Goal: Task Accomplishment & Management: Manage account settings

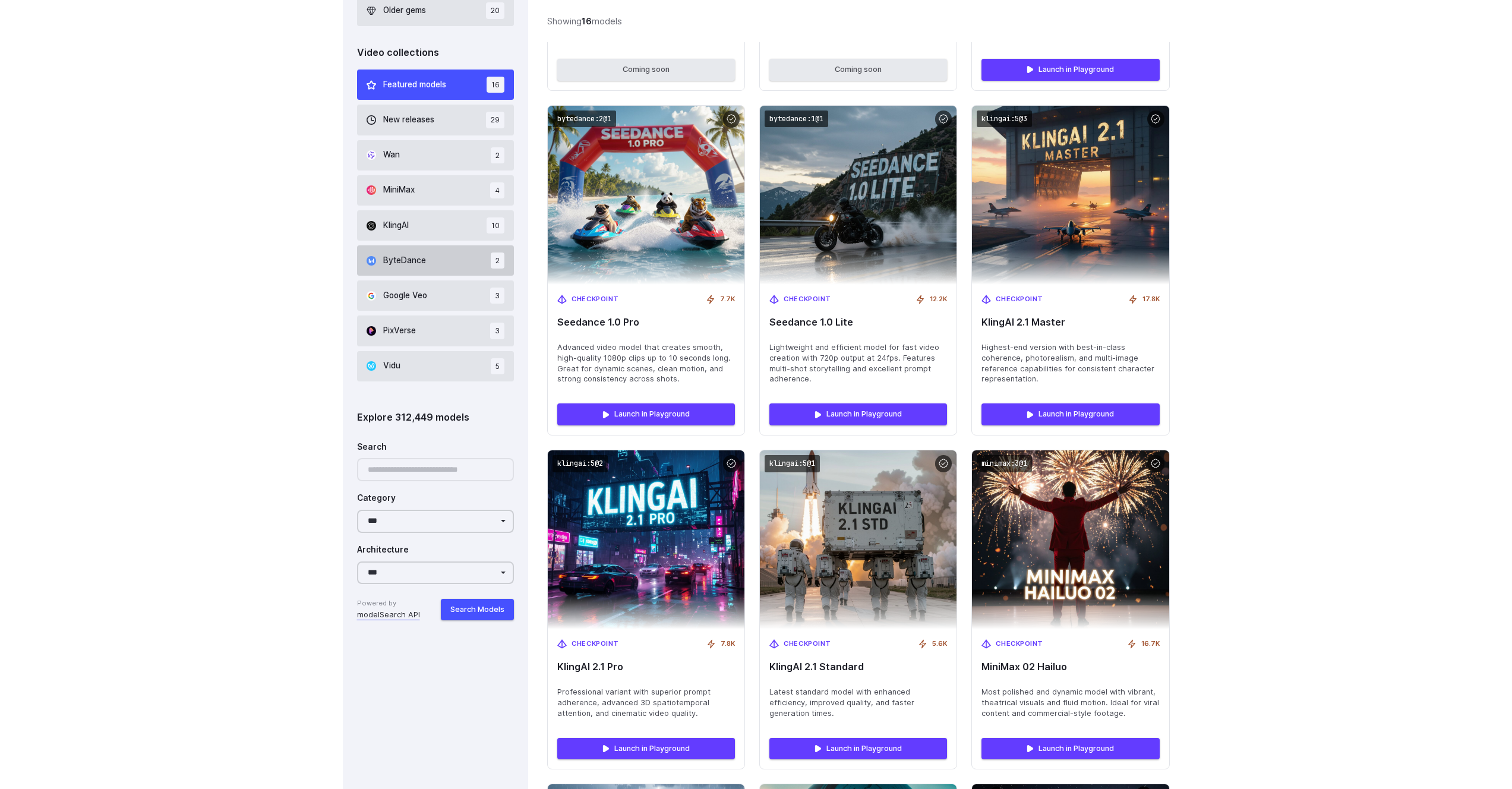
click at [445, 257] on button "ByteDance 2" at bounding box center [436, 260] width 158 height 30
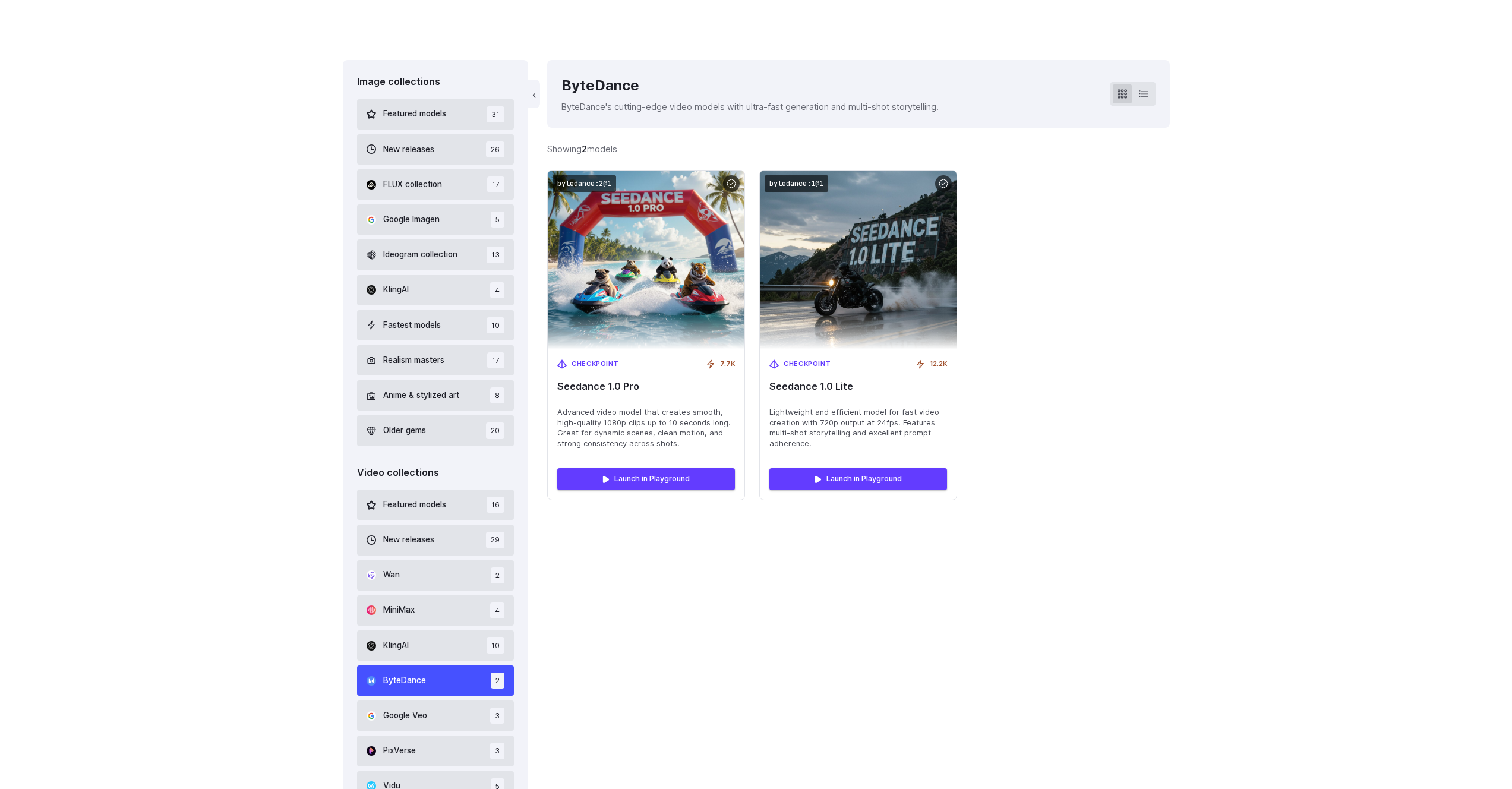
scroll to position [292, 0]
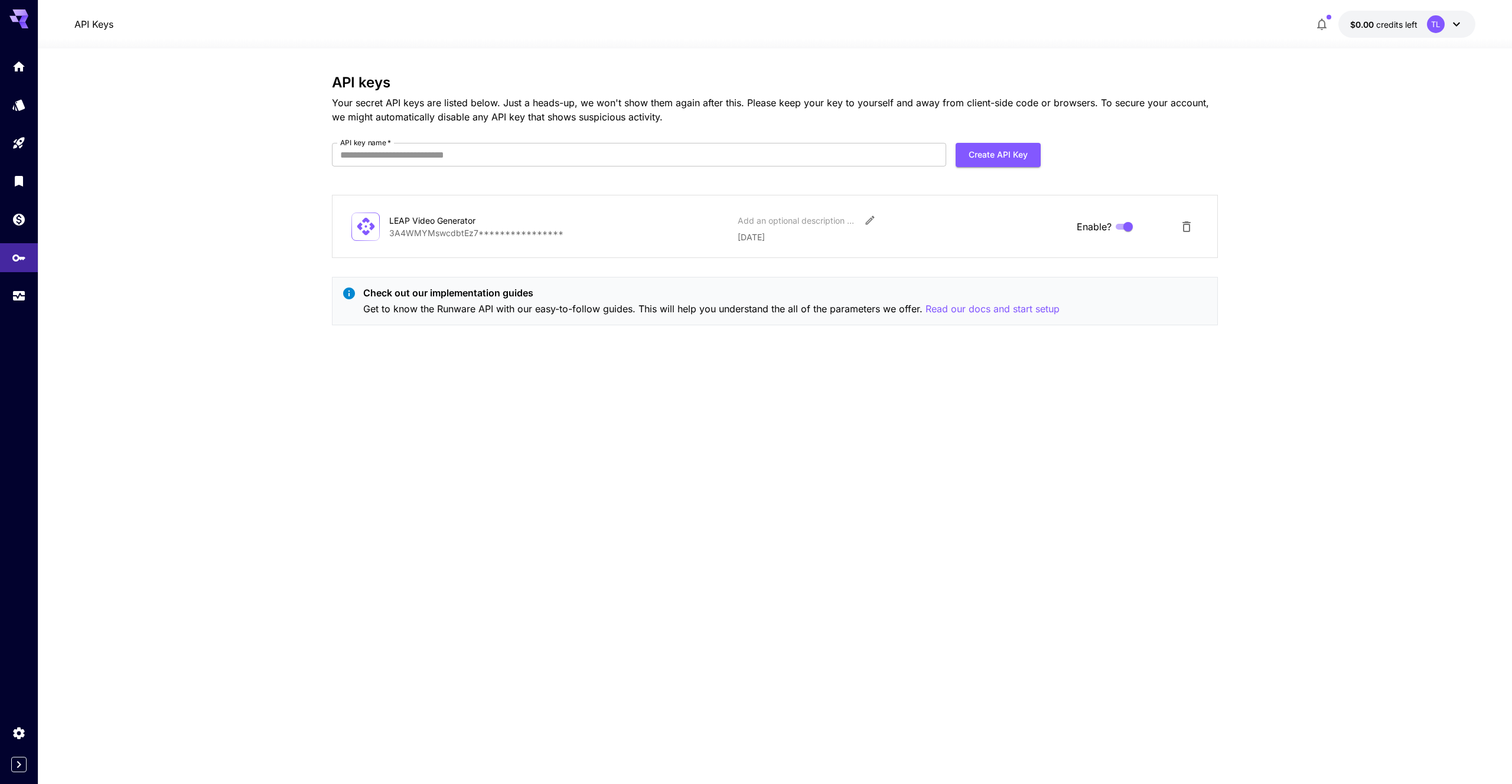
click at [1456, 24] on icon at bounding box center [1456, 24] width 14 height 14
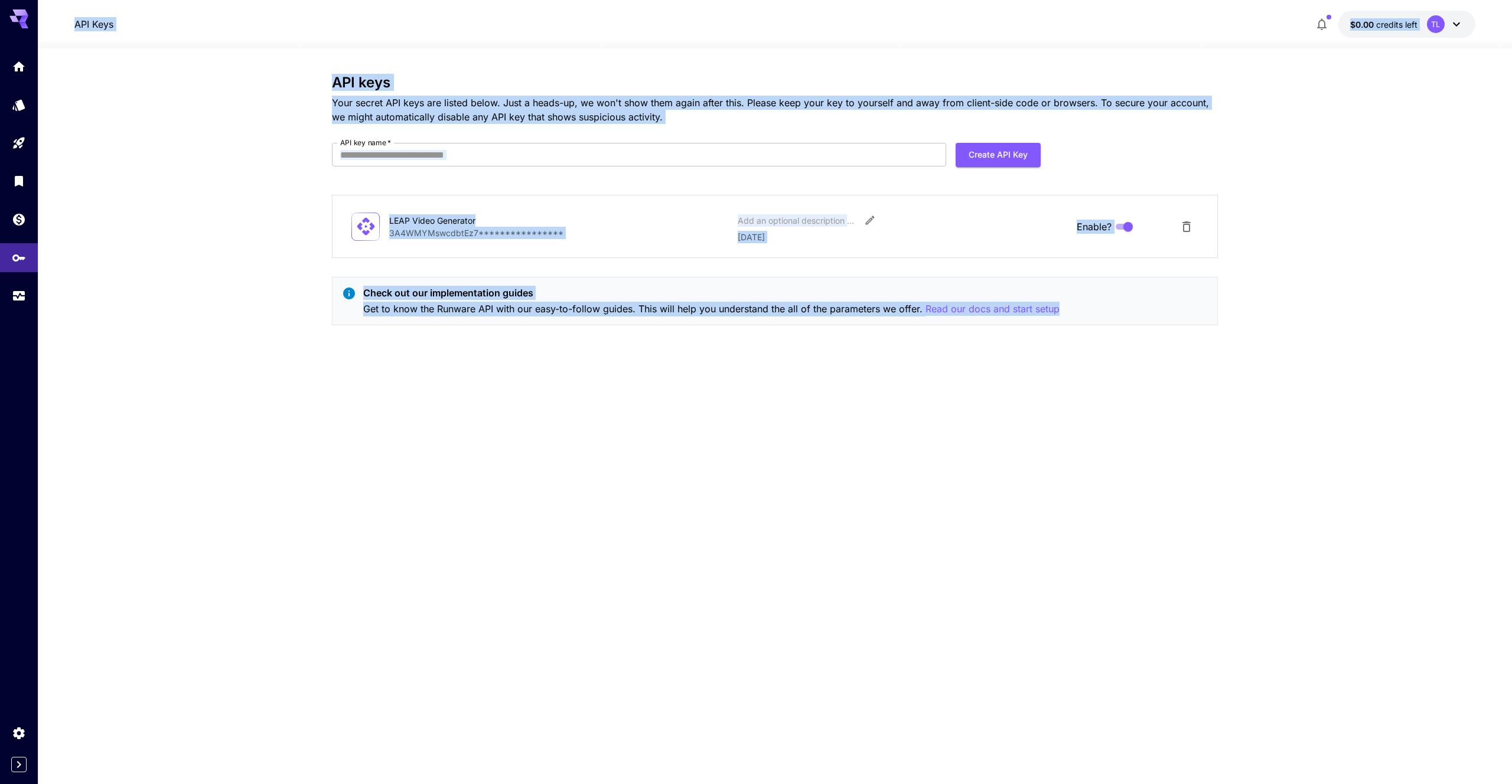
click at [1456, 24] on icon at bounding box center [1456, 24] width 14 height 14
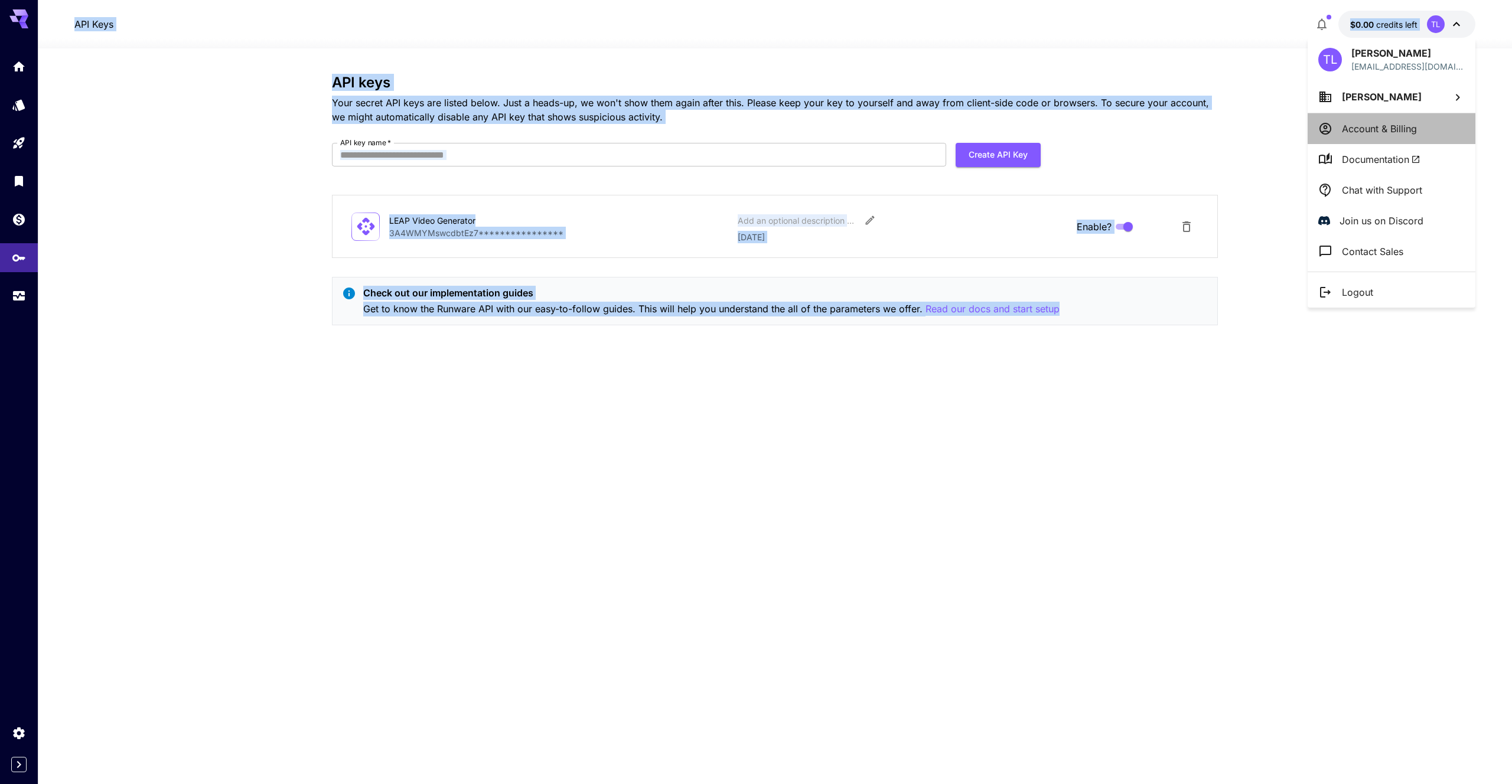
click at [1417, 131] on li "Account & Billing" at bounding box center [1391, 129] width 168 height 31
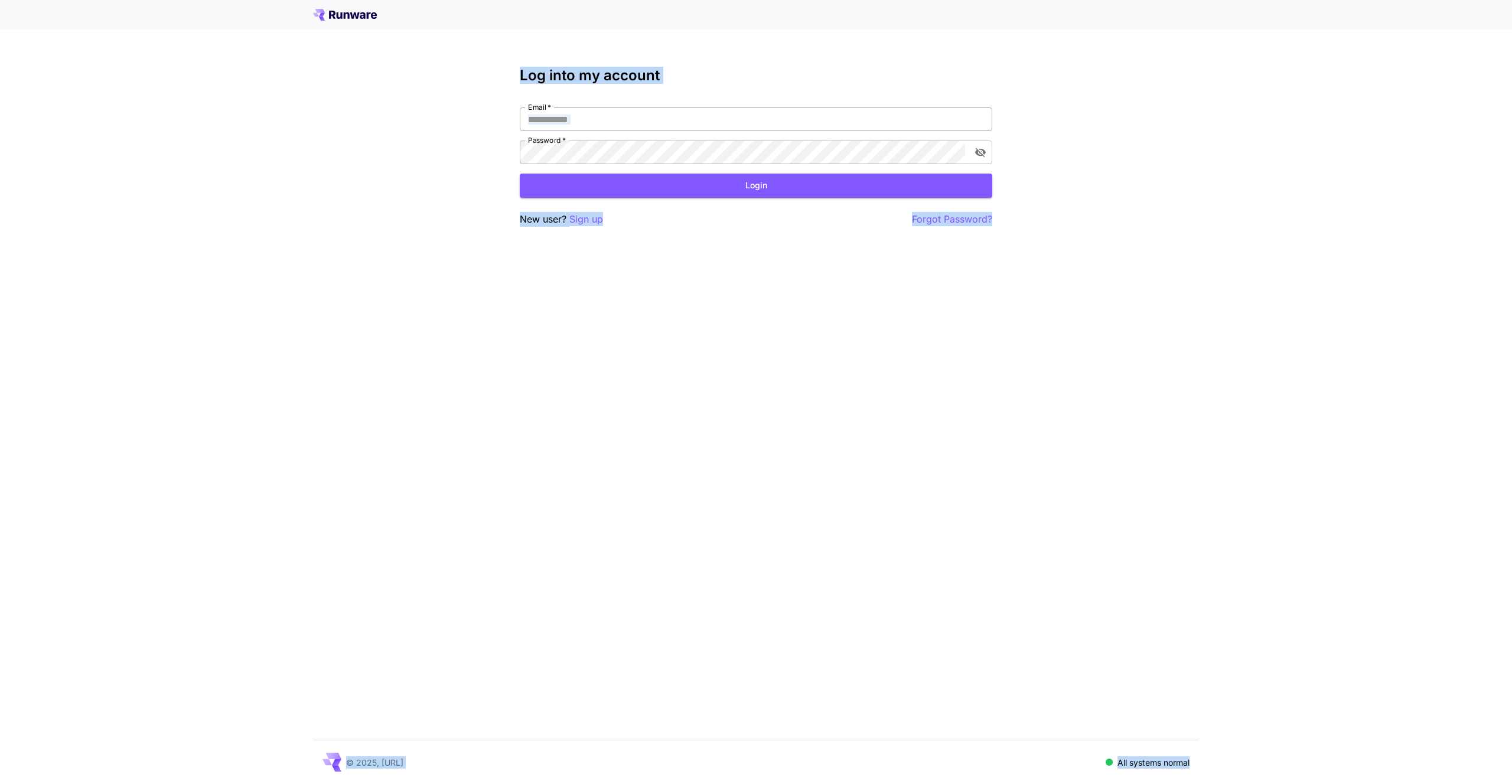
click at [629, 125] on input "Email   *" at bounding box center [756, 120] width 473 height 24
type input "**********"
click at [759, 182] on button "Login" at bounding box center [756, 185] width 473 height 24
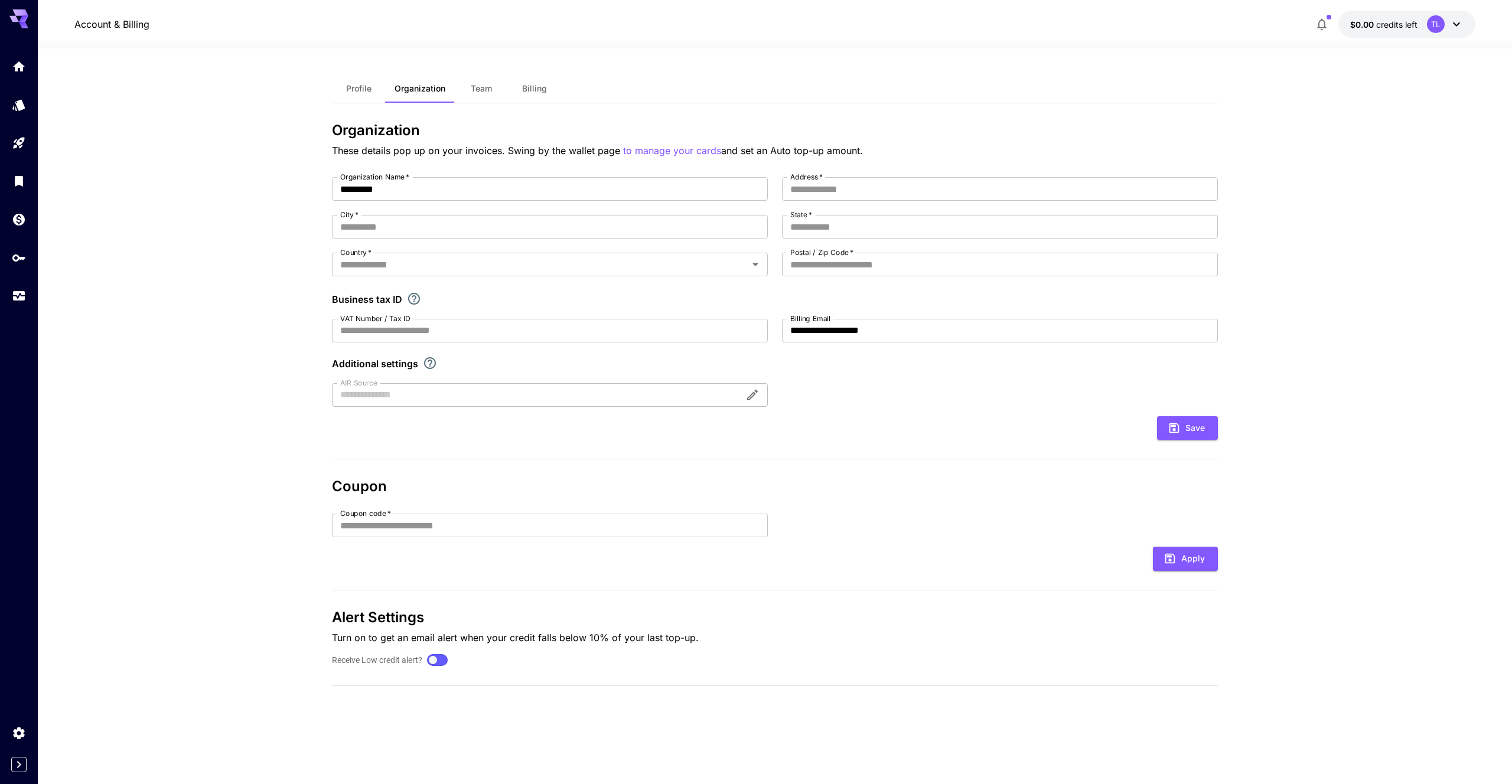
click at [486, 92] on span "Team" at bounding box center [481, 89] width 21 height 10
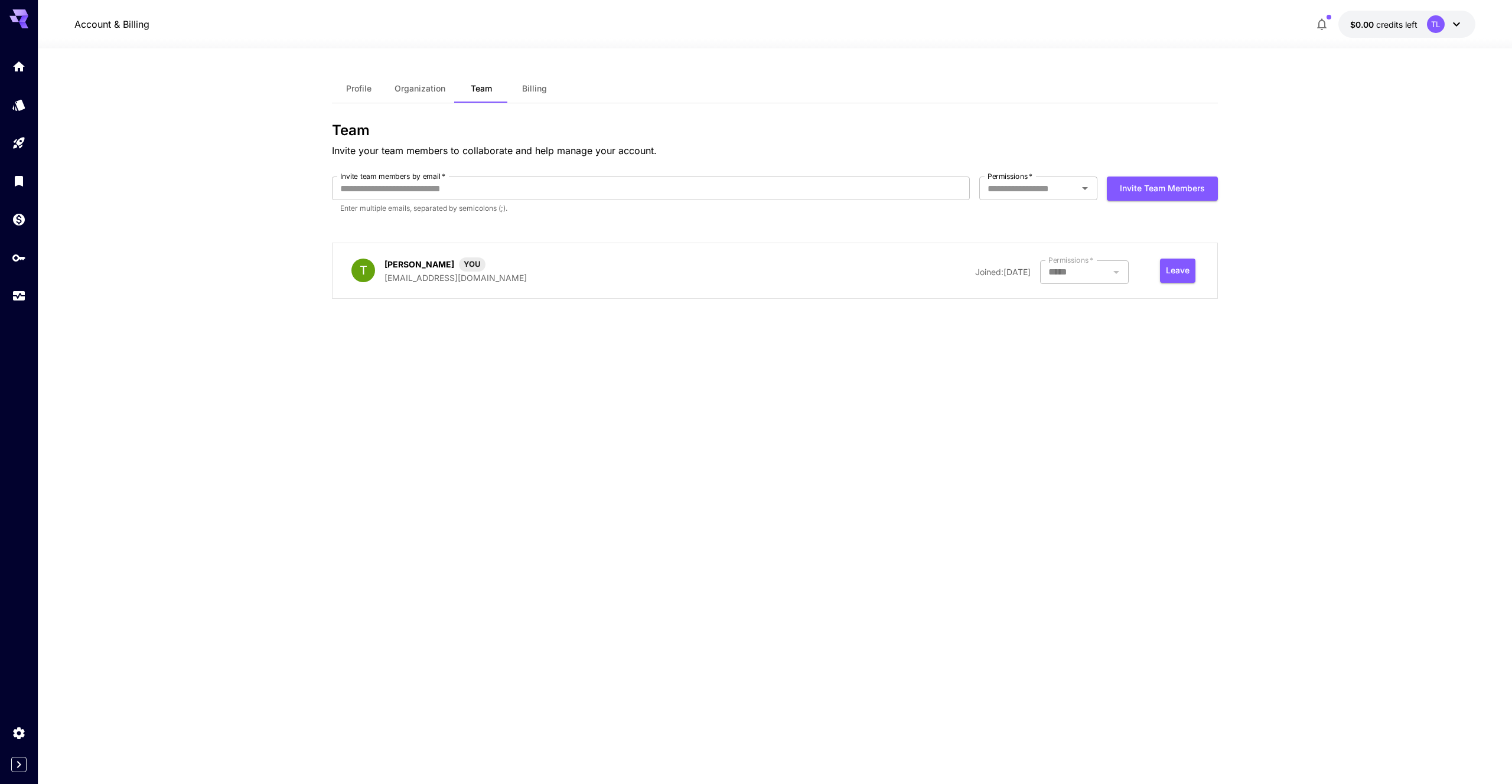
click at [512, 85] on button "Billing" at bounding box center [535, 89] width 53 height 28
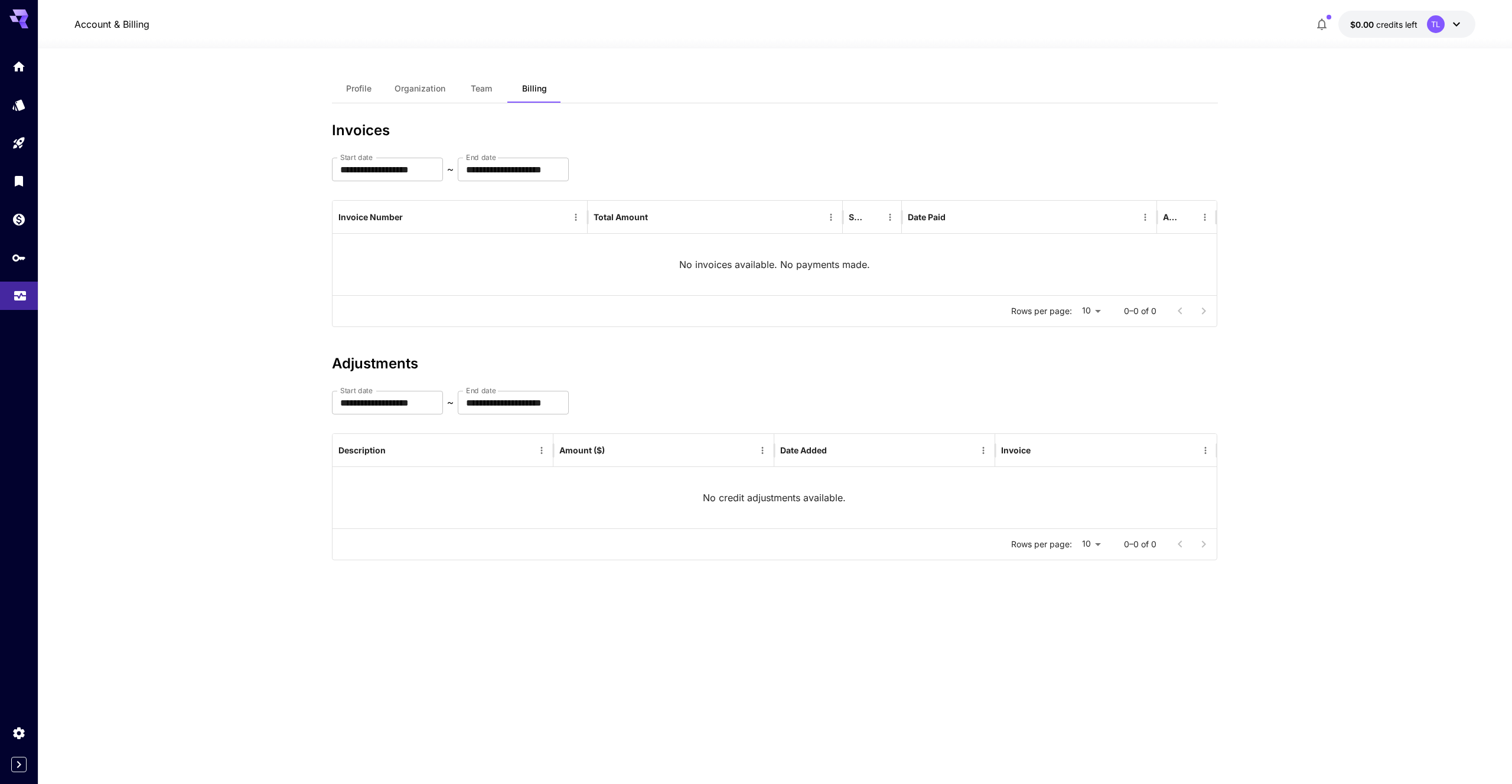
click at [25, 295] on icon "Usage" at bounding box center [20, 292] width 14 height 14
click at [25, 295] on icon "Usage" at bounding box center [20, 292] width 14 height 14
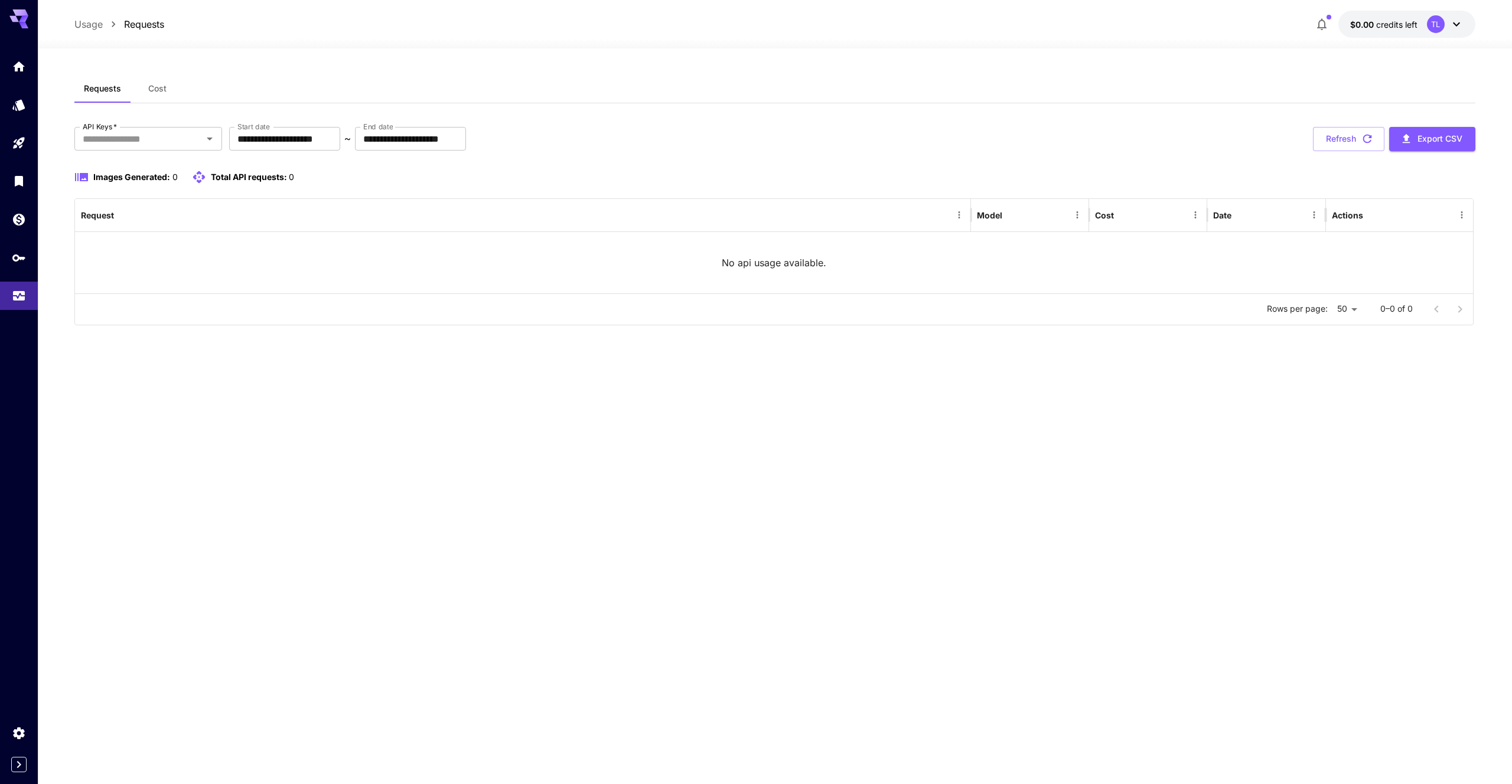
click at [26, 275] on div at bounding box center [18, 180] width 38 height 258
click at [25, 269] on link at bounding box center [18, 257] width 38 height 29
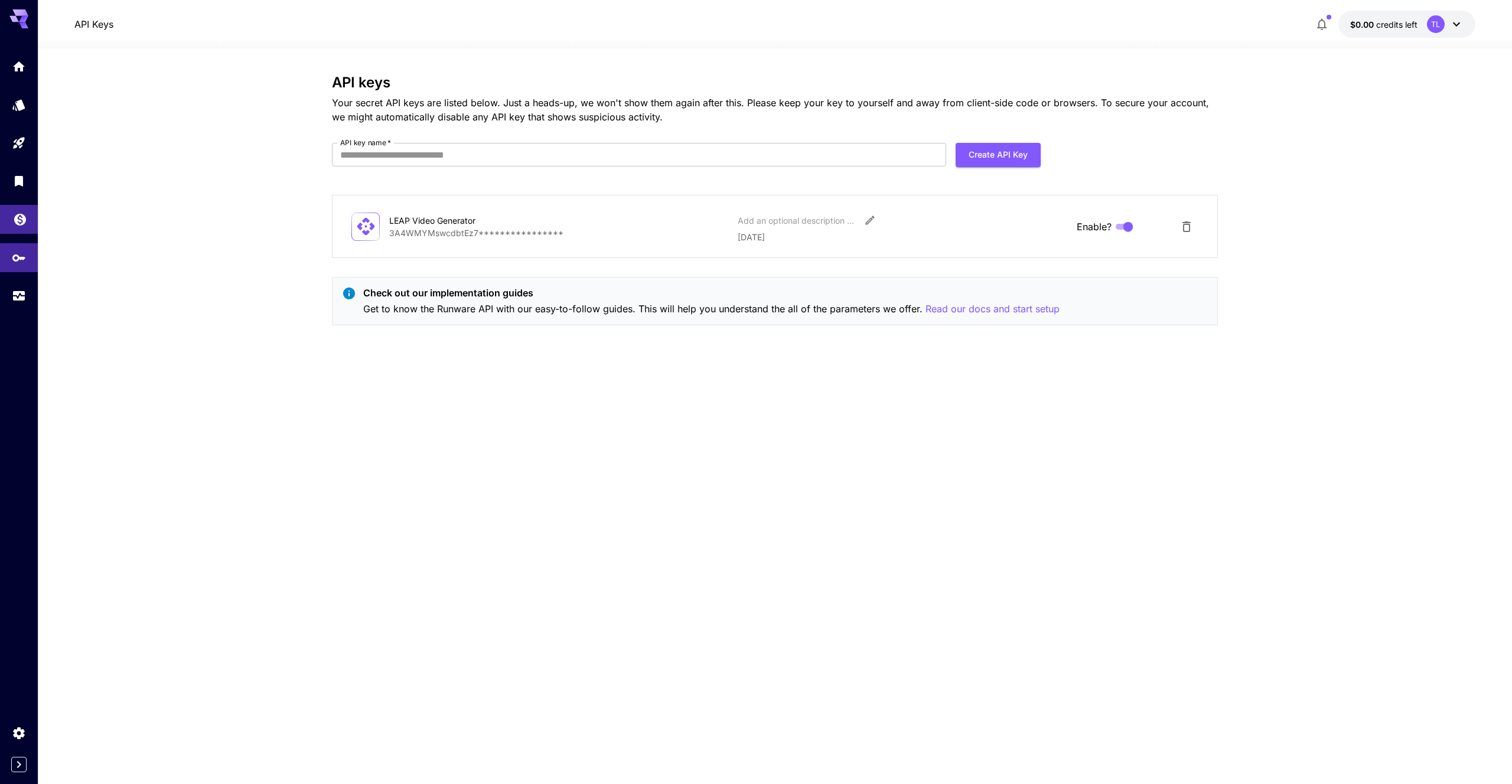
click at [24, 221] on icon "Wallet" at bounding box center [20, 216] width 14 height 14
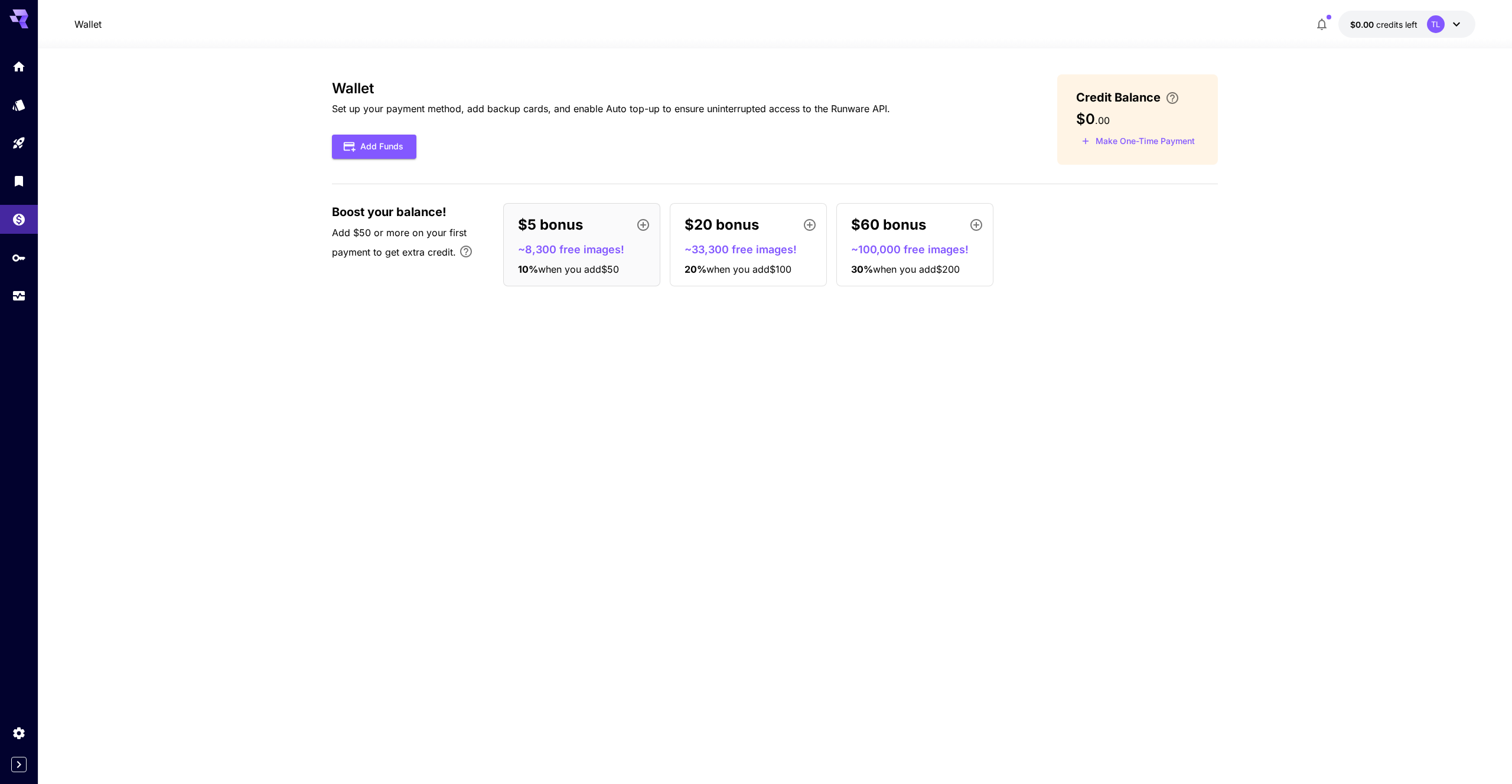
click at [728, 242] on p "~33,300 free images!" at bounding box center [753, 250] width 137 height 16
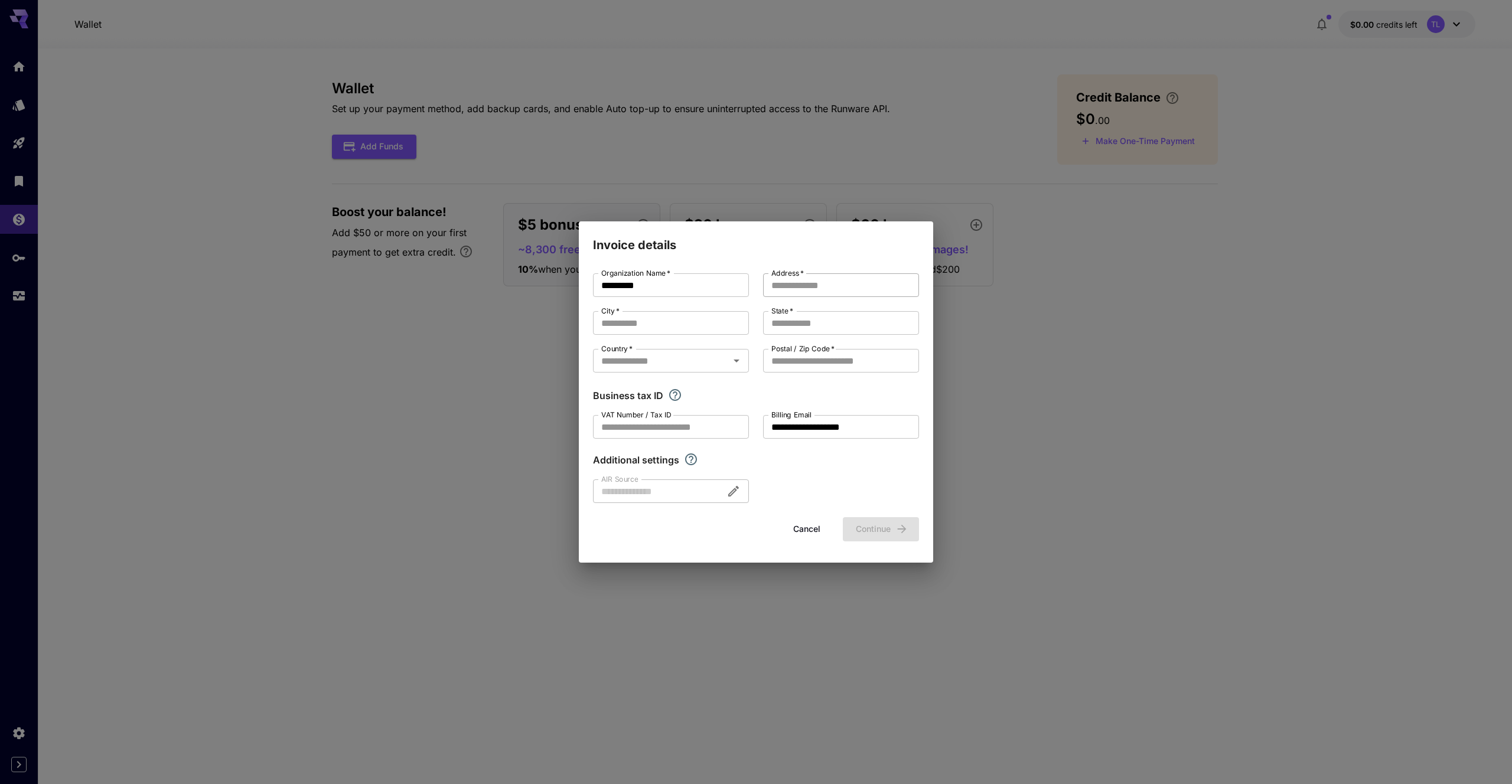
click at [860, 287] on input "Address   *" at bounding box center [841, 285] width 156 height 24
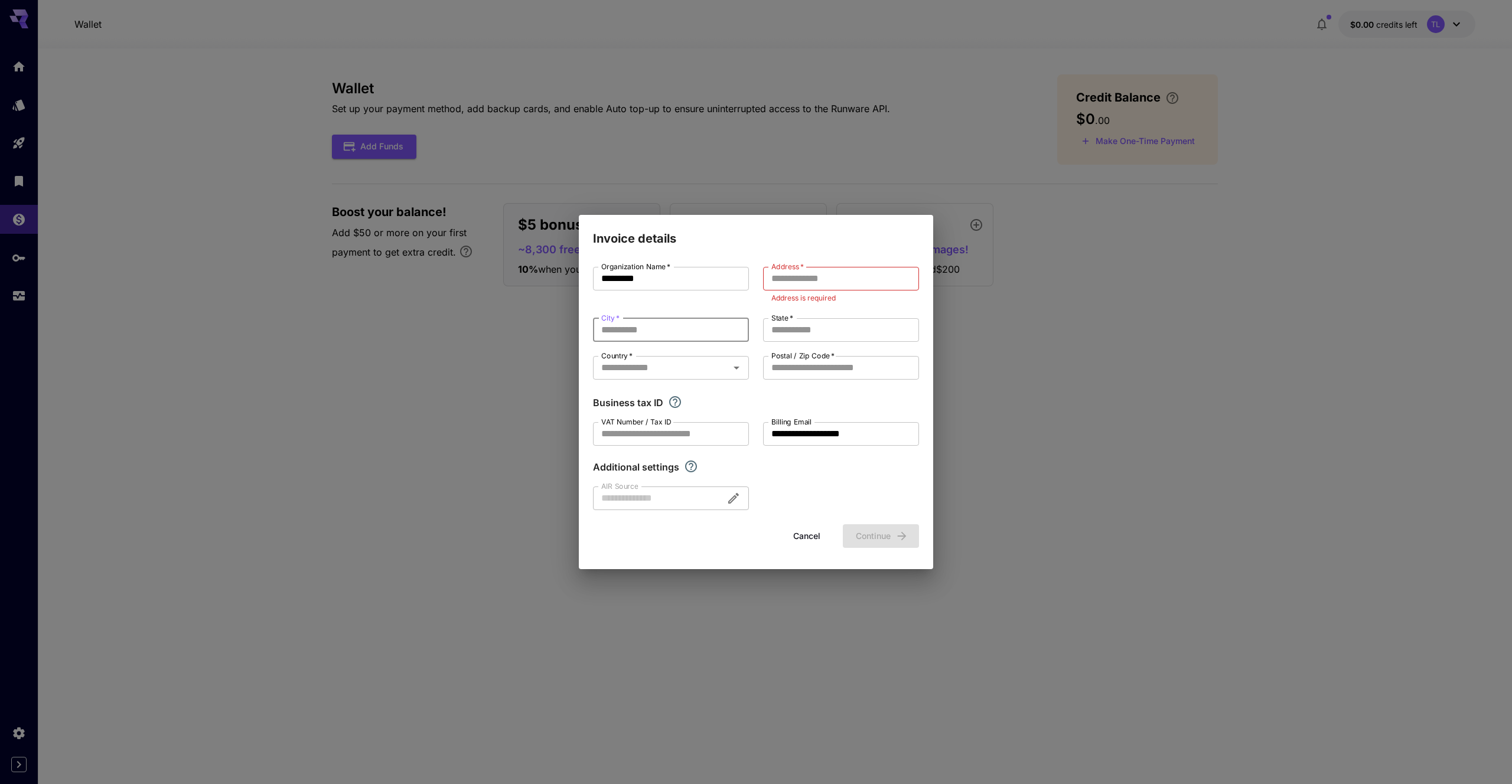
click at [699, 317] on div "**********" at bounding box center [756, 388] width 326 height 243
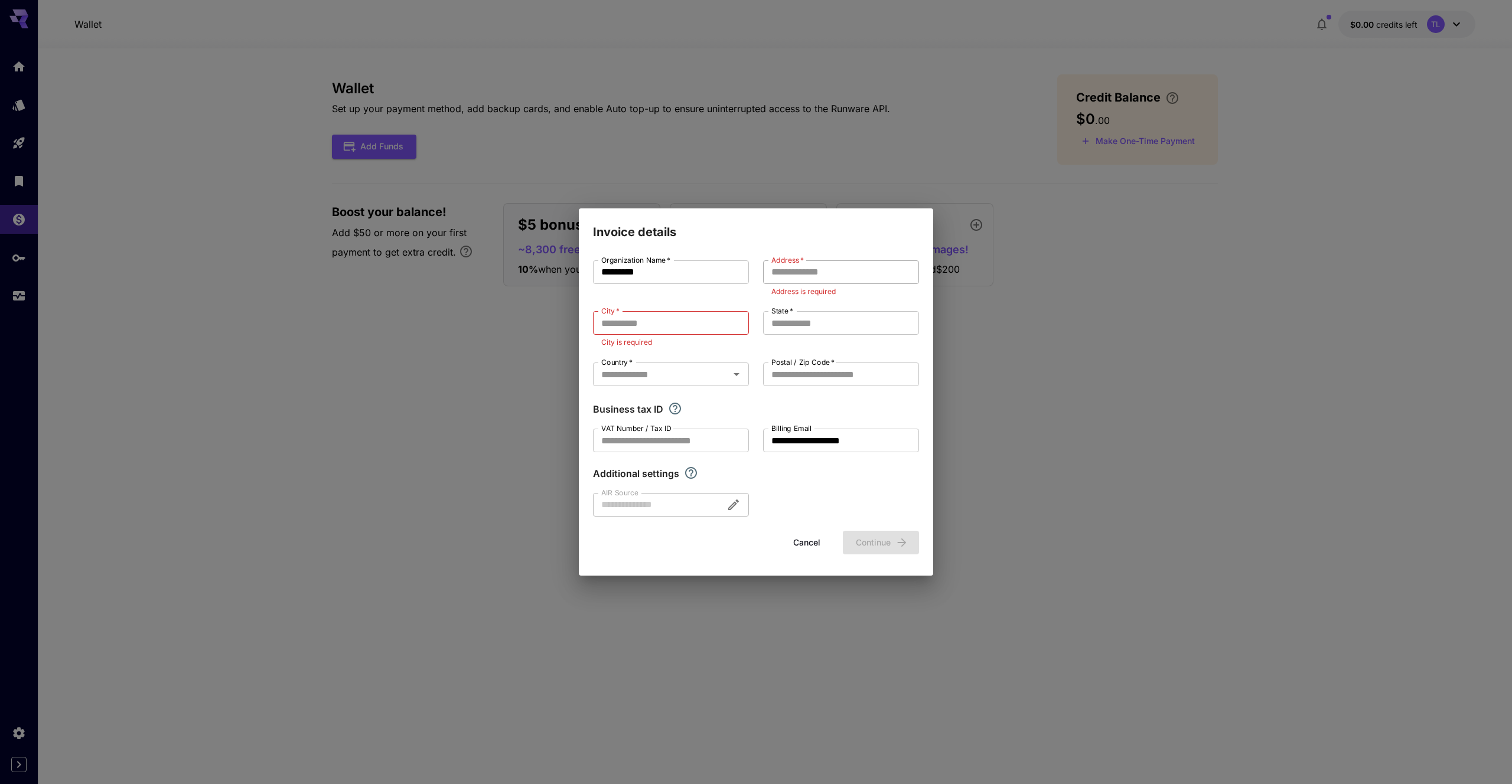
click at [833, 272] on input "Address   *" at bounding box center [841, 272] width 156 height 24
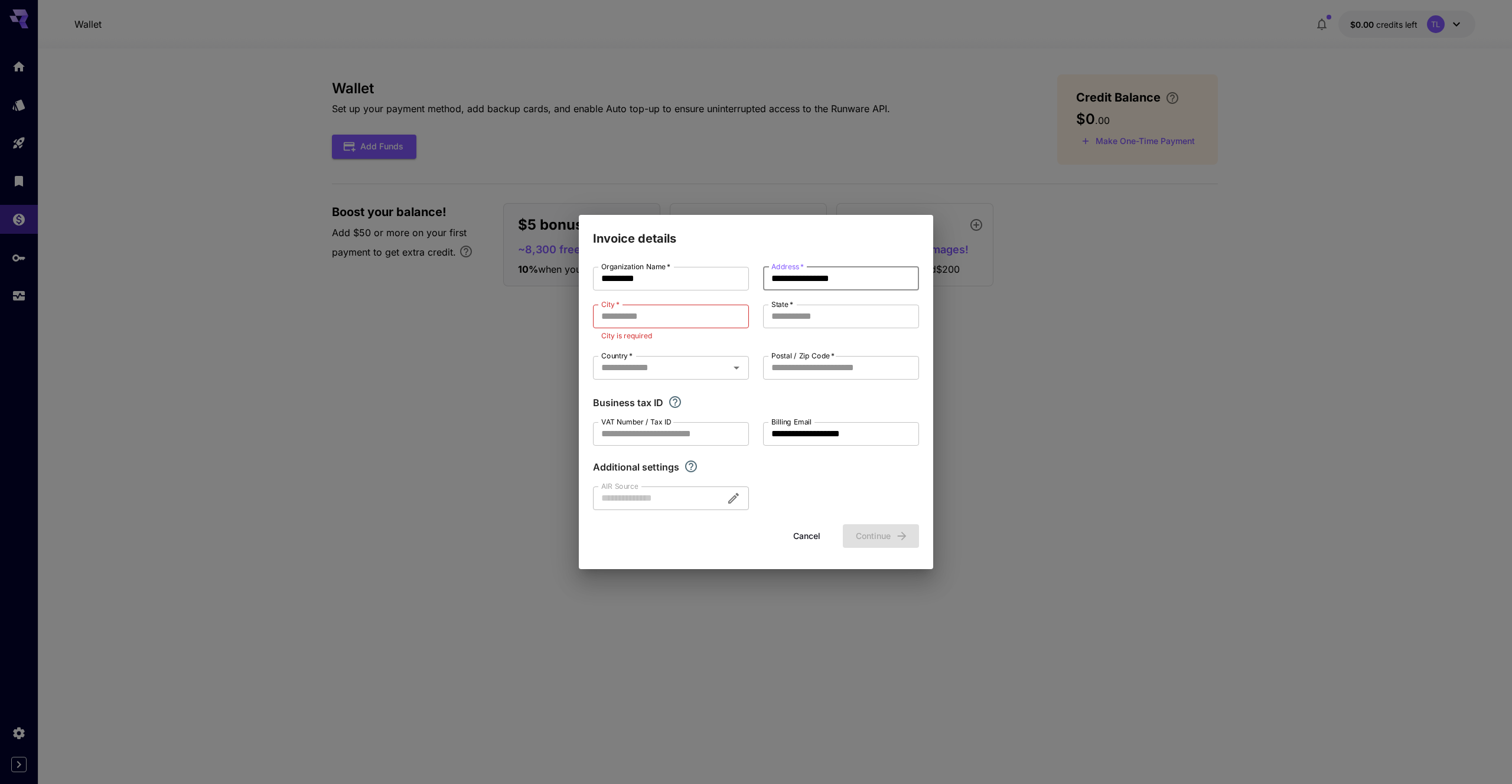
type input "**********"
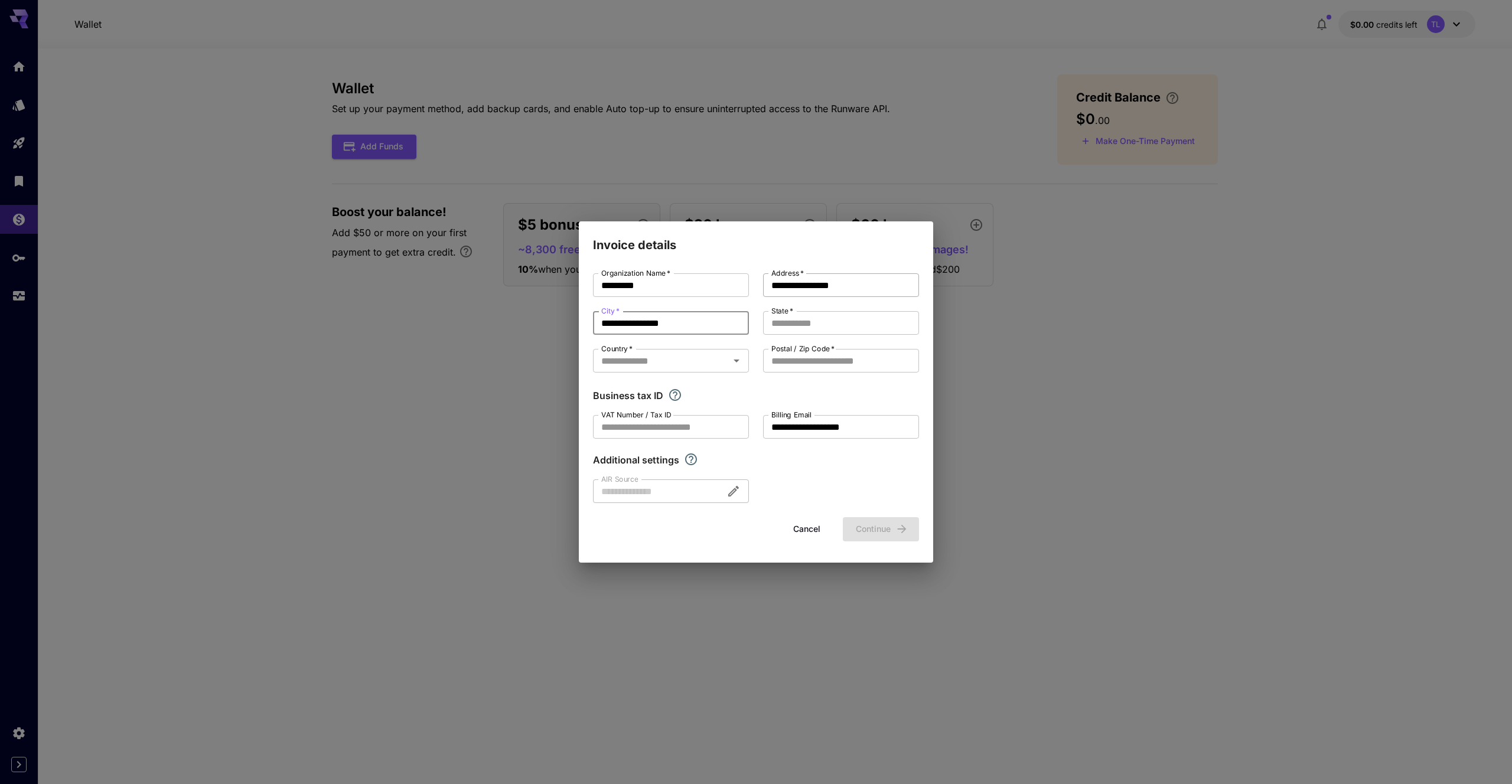
type input "**********"
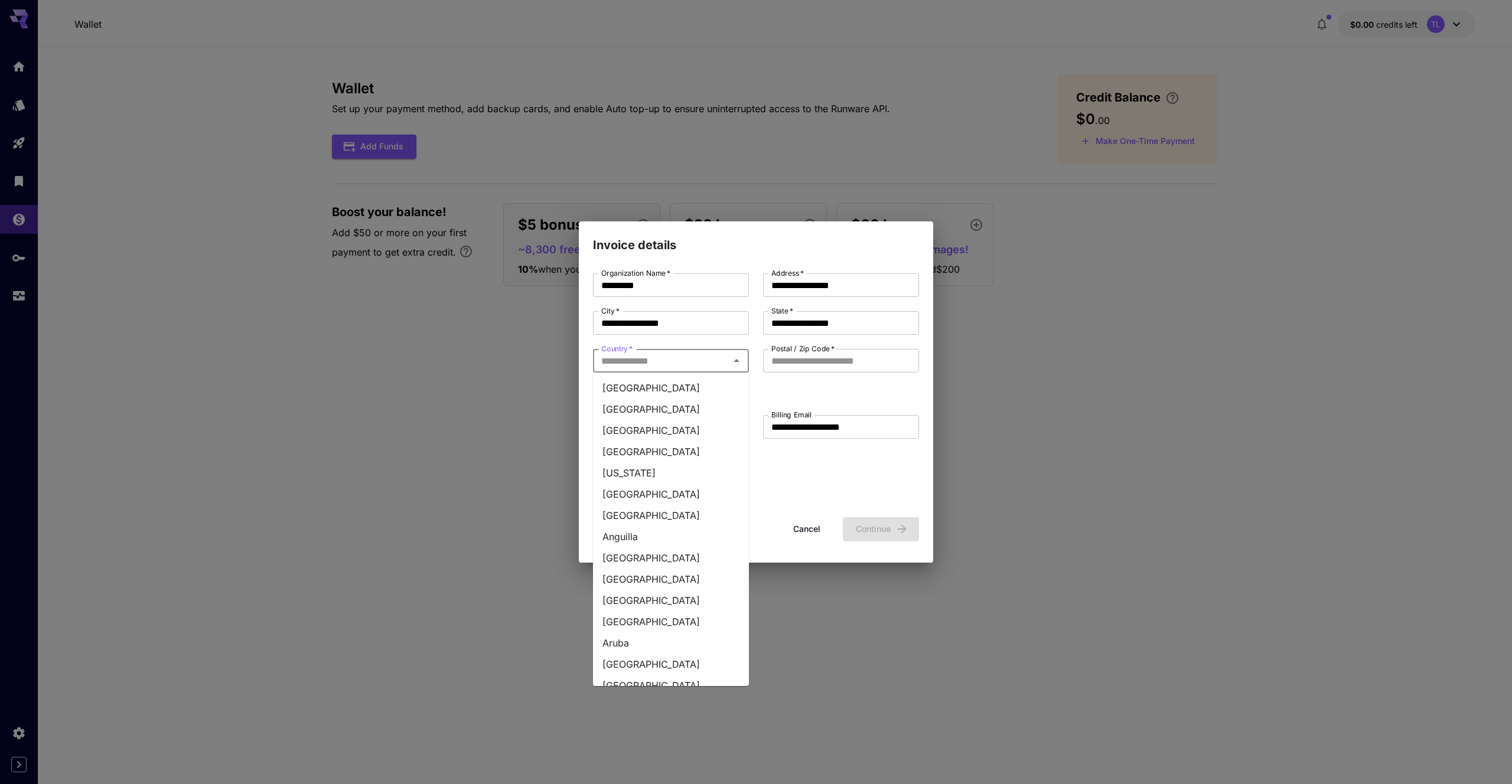
click at [711, 365] on input "Country   *" at bounding box center [661, 360] width 129 height 16
type input "*******"
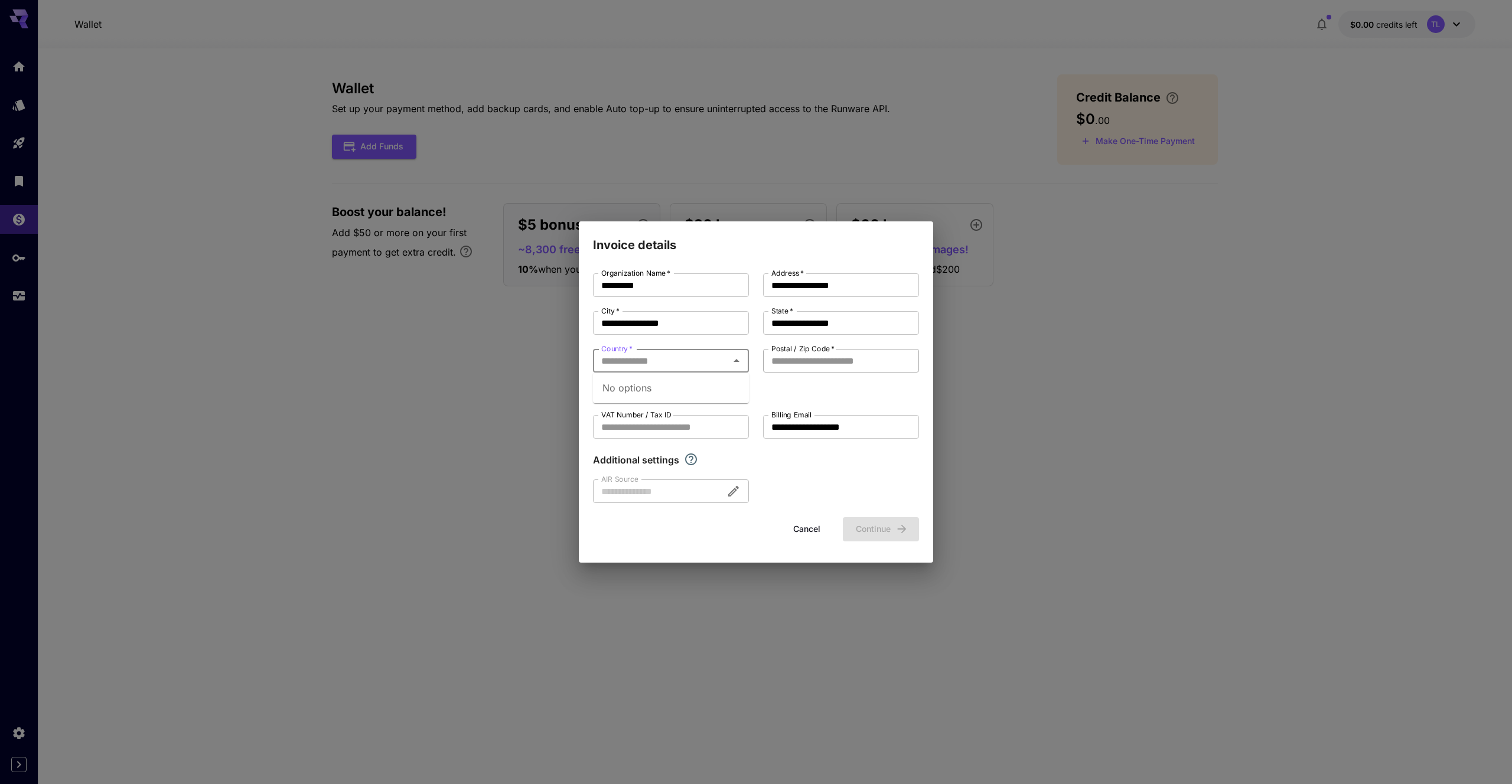
click at [830, 359] on input "Postal / Zip Code   *" at bounding box center [841, 361] width 156 height 24
type input "*****"
click at [733, 494] on div at bounding box center [671, 491] width 156 height 24
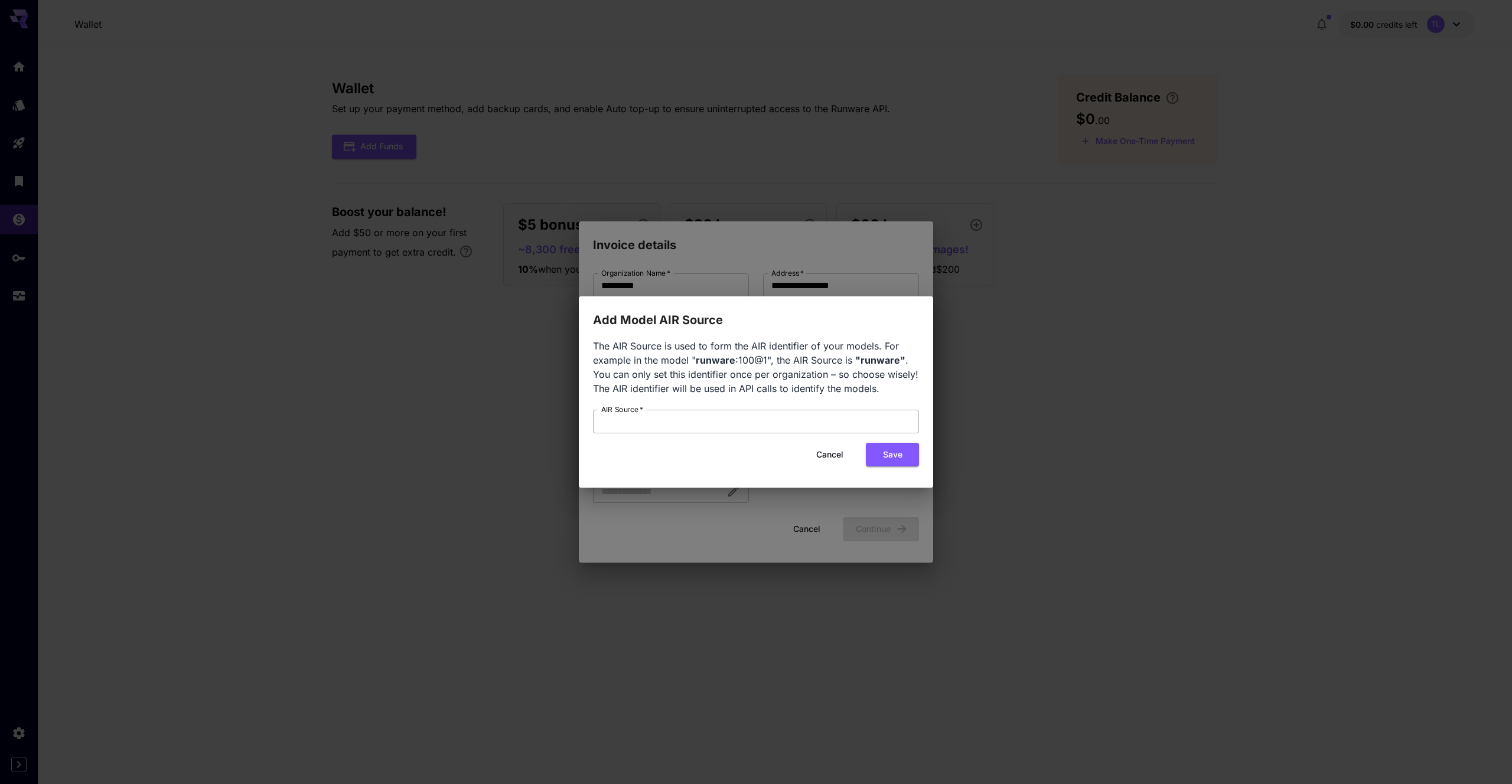
click at [841, 436] on form "AIR Source   * AIR Source   * Cancel Save" at bounding box center [756, 439] width 326 height 58
click at [840, 423] on input "AIR Source   *" at bounding box center [756, 422] width 326 height 24
click at [834, 450] on button "Cancel" at bounding box center [830, 455] width 53 height 24
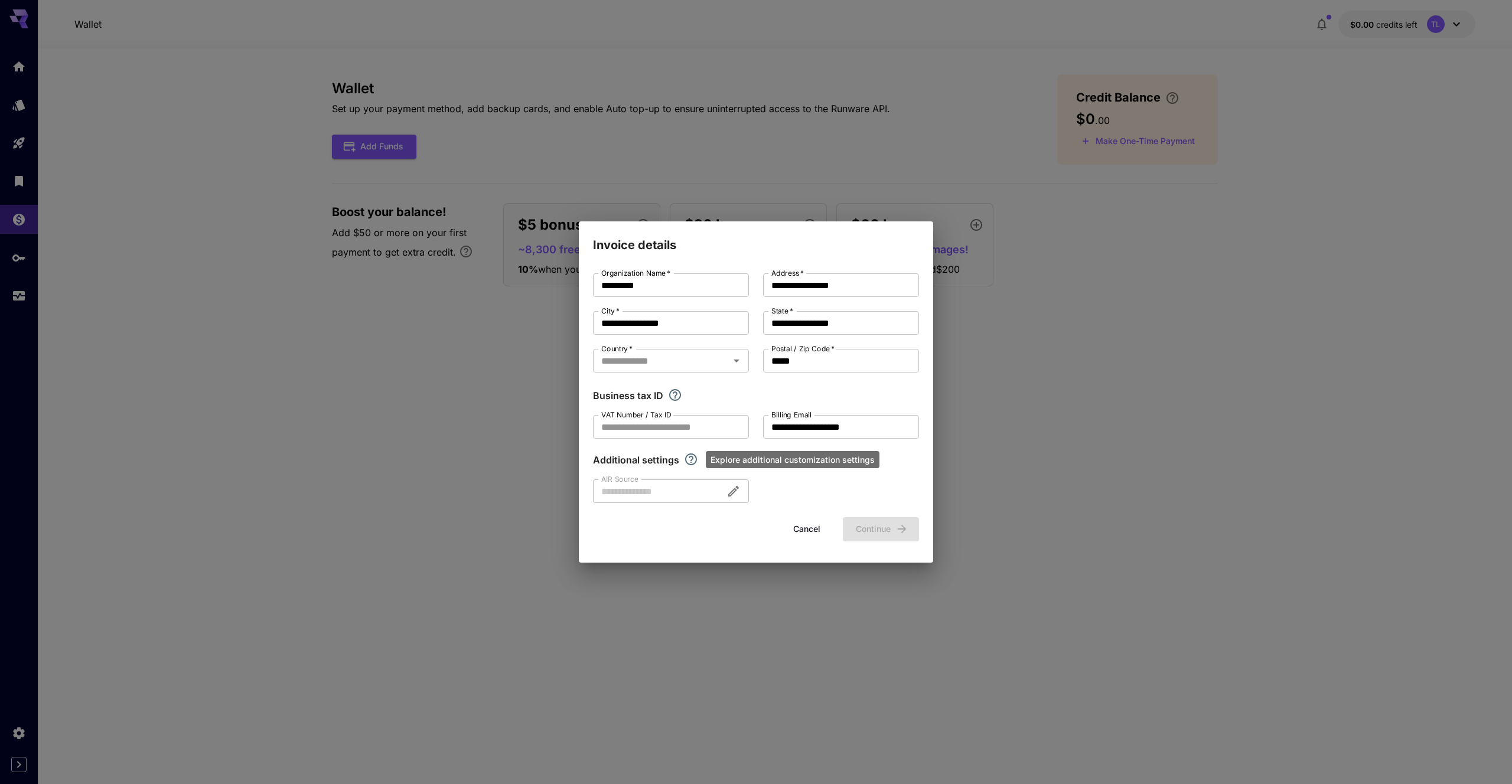
click at [685, 460] on icon "Explore additional customization settings" at bounding box center [691, 459] width 14 height 14
click at [762, 388] on div "**********" at bounding box center [756, 388] width 326 height 230
click at [862, 532] on div "Cancel Continue" at bounding box center [756, 529] width 326 height 24
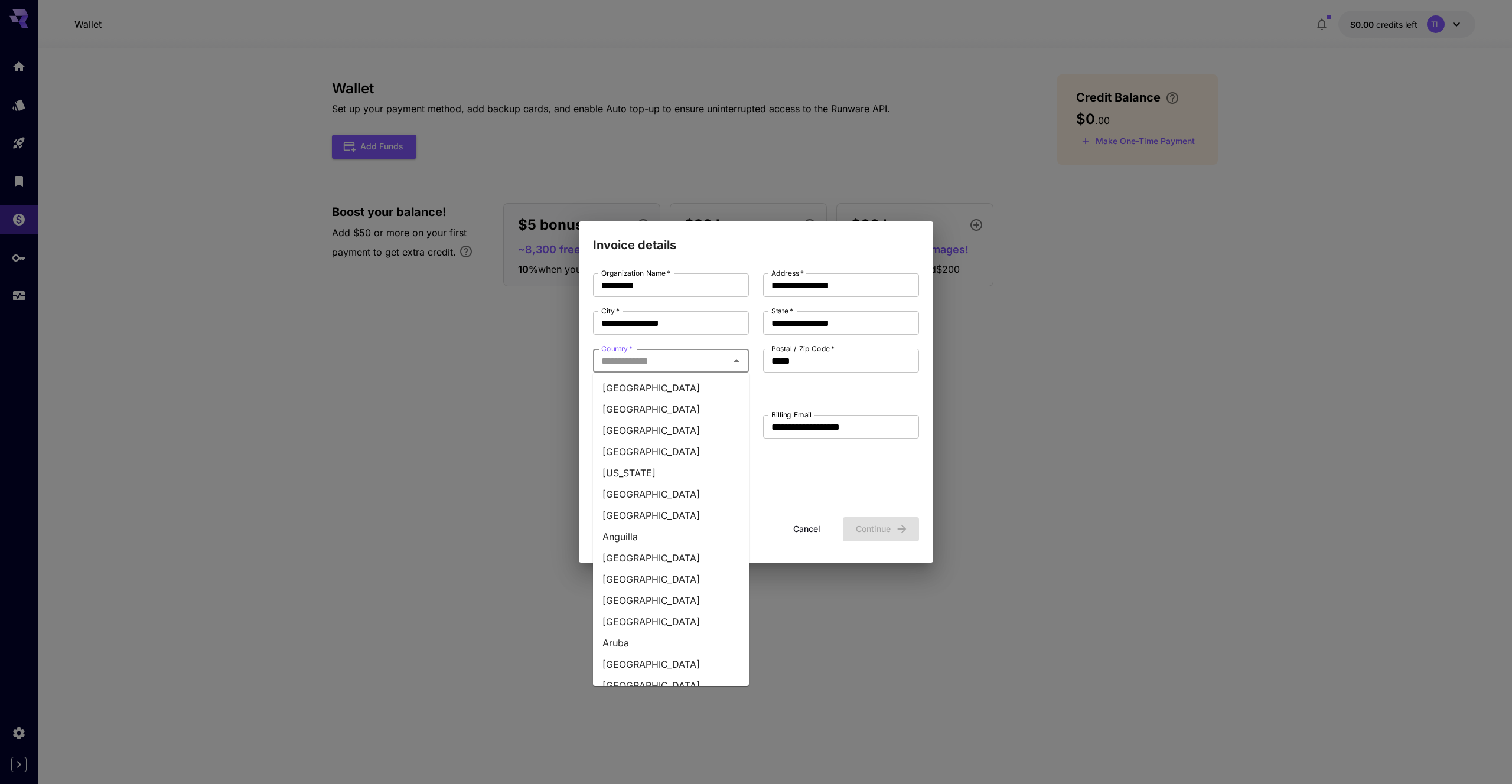
click at [725, 357] on input "Country   *" at bounding box center [661, 360] width 129 height 16
type input "**"
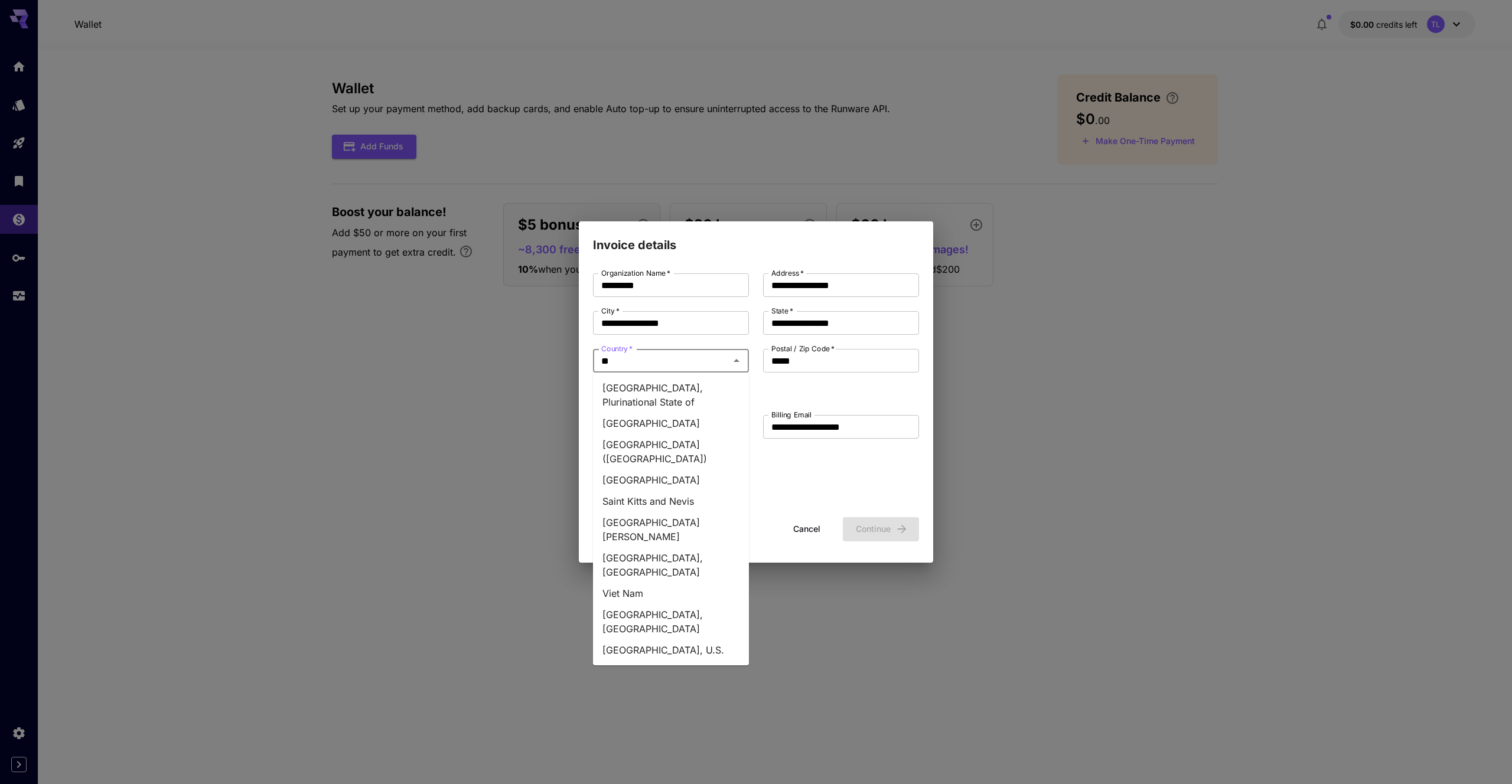
click at [646, 582] on li "Viet Nam" at bounding box center [671, 593] width 156 height 21
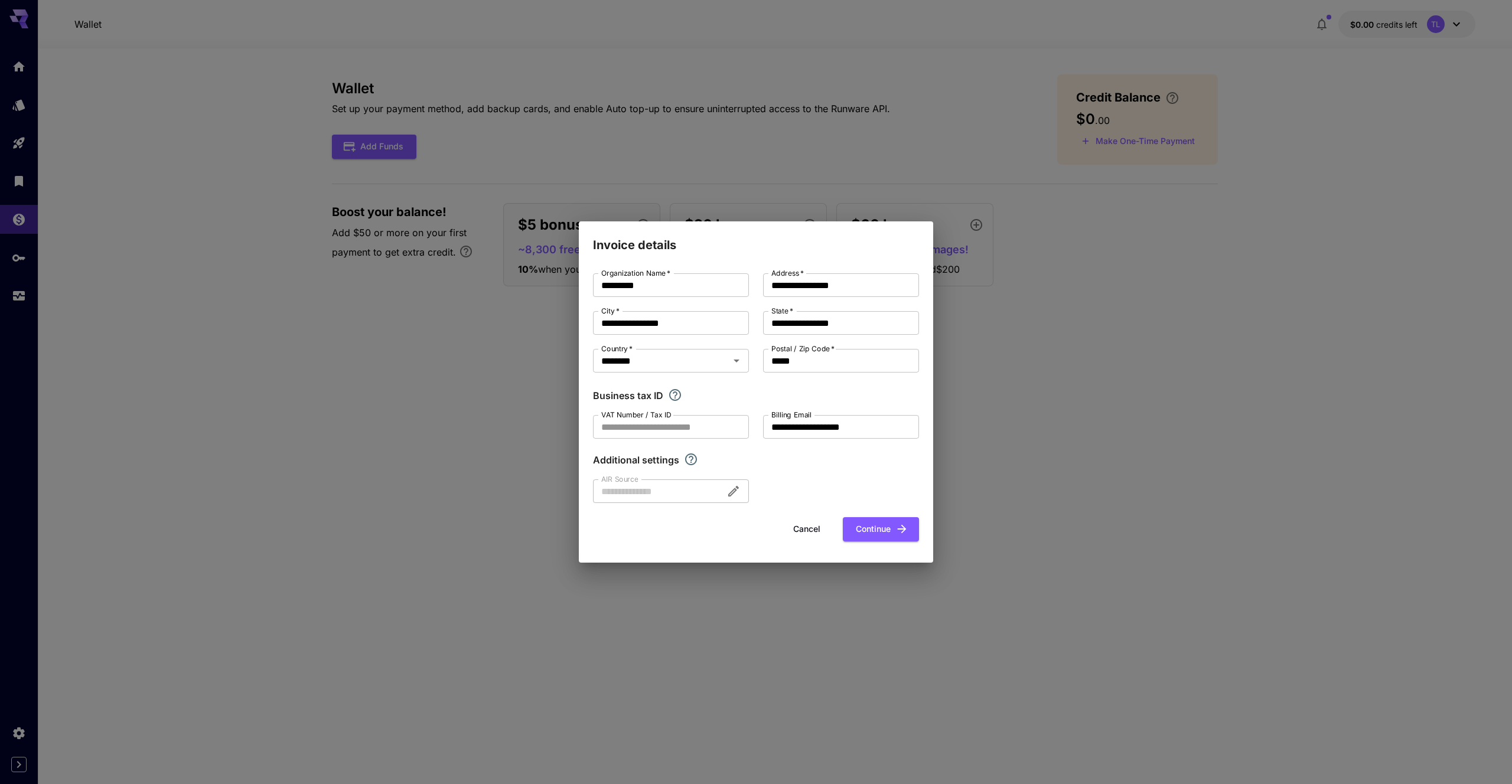
click at [854, 475] on div "**********" at bounding box center [756, 388] width 326 height 230
click at [898, 532] on icon "button" at bounding box center [902, 529] width 13 height 13
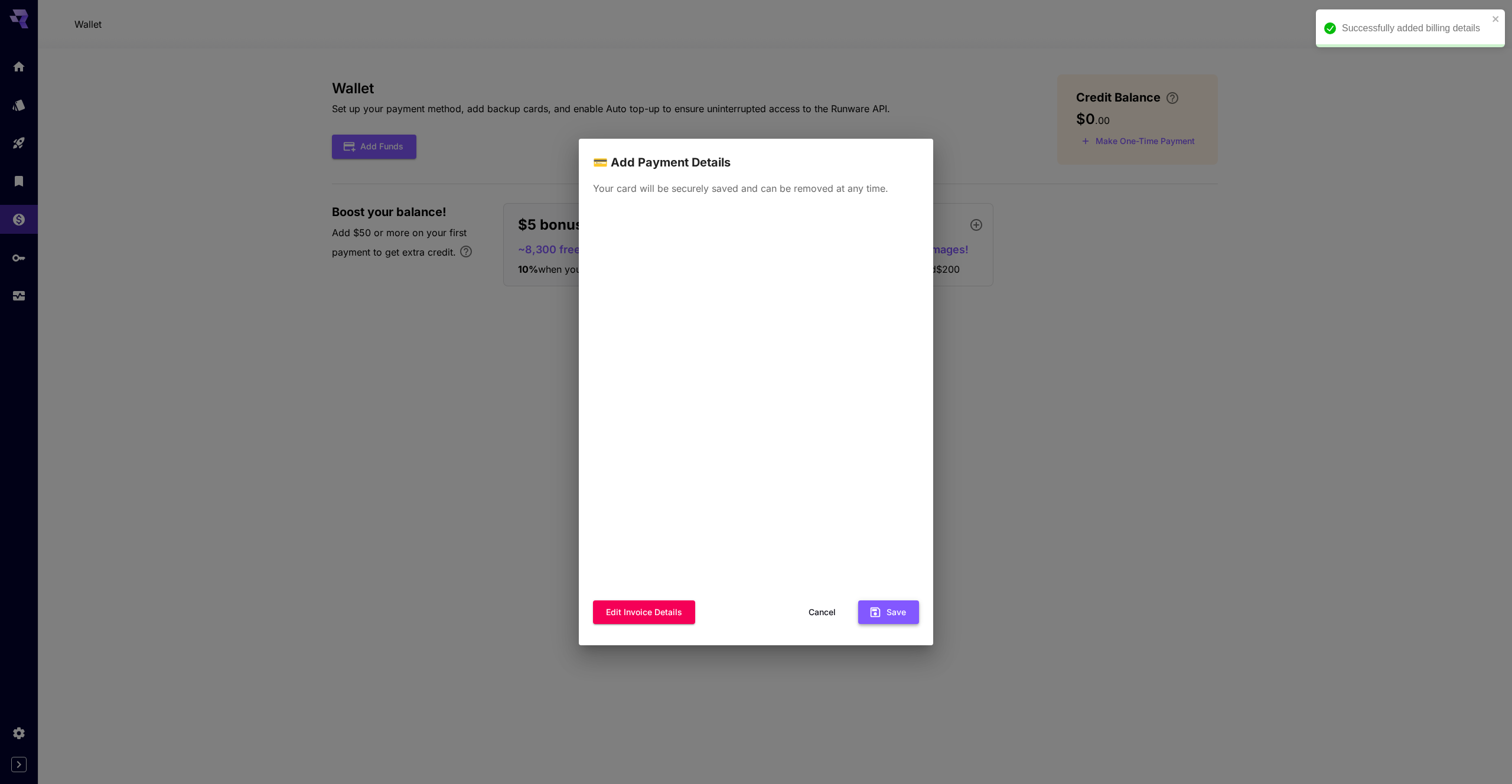
click at [897, 608] on button "Save" at bounding box center [889, 612] width 61 height 24
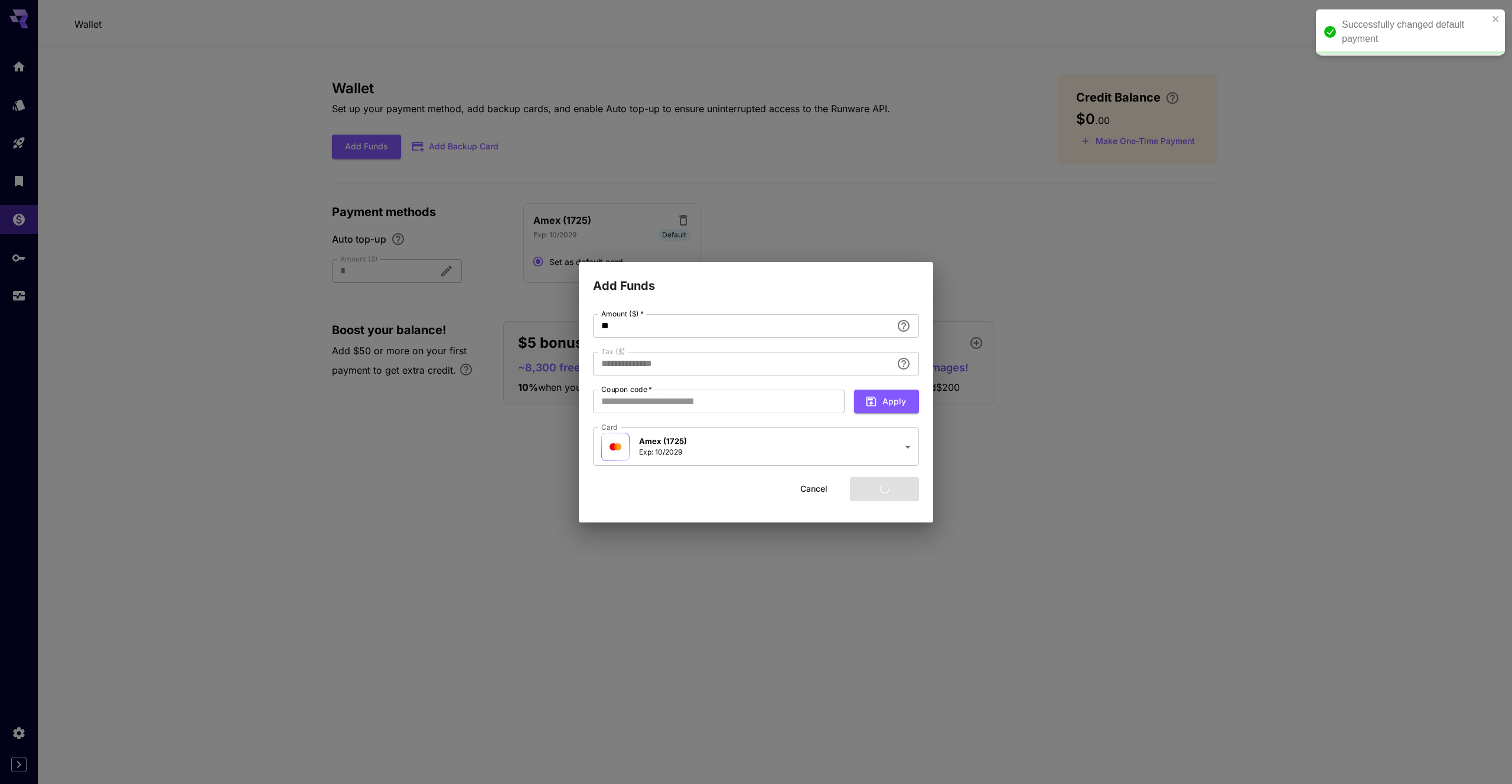
type input "****"
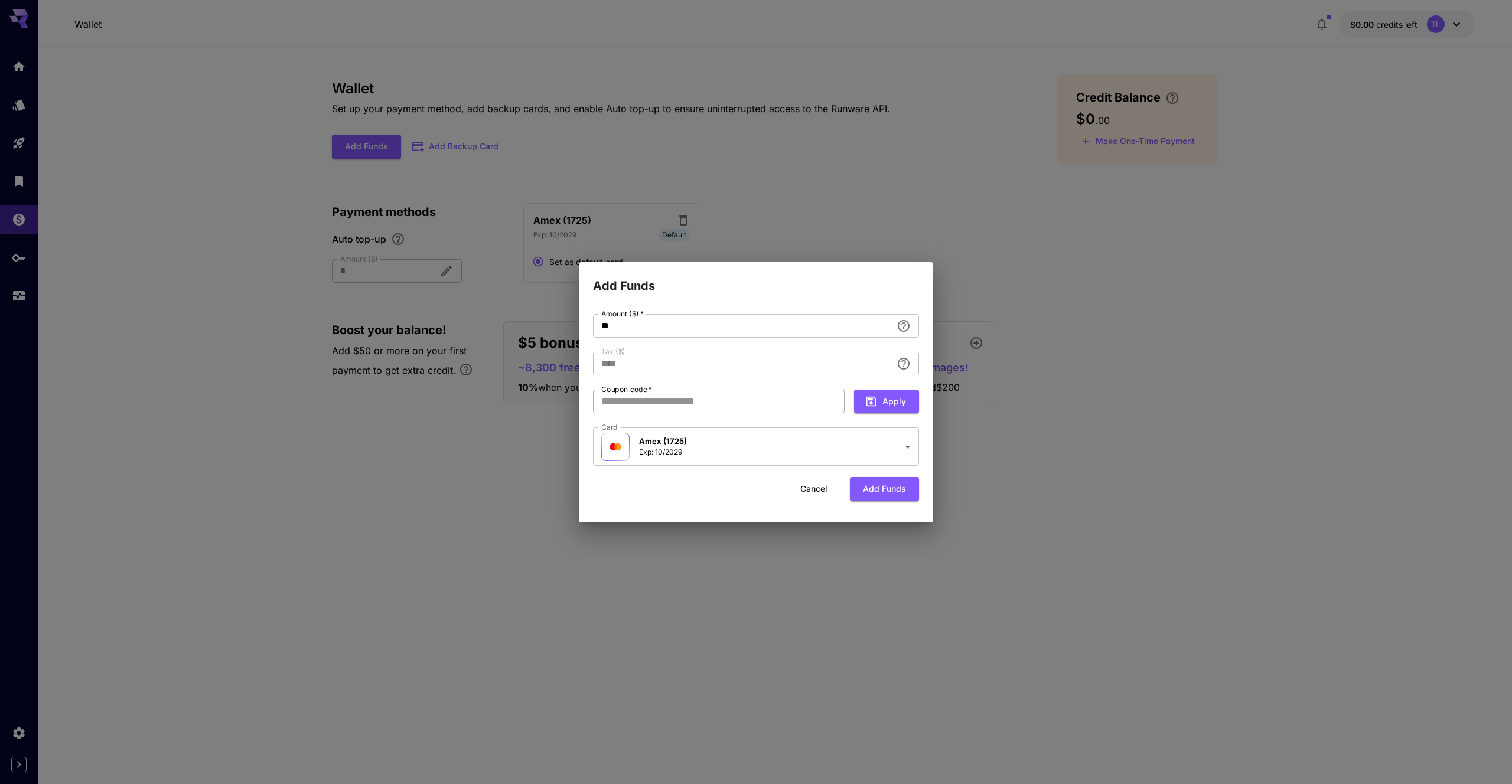
click at [680, 399] on input "Coupon code   *" at bounding box center [719, 402] width 252 height 24
click at [905, 482] on button "Add funds" at bounding box center [885, 489] width 69 height 24
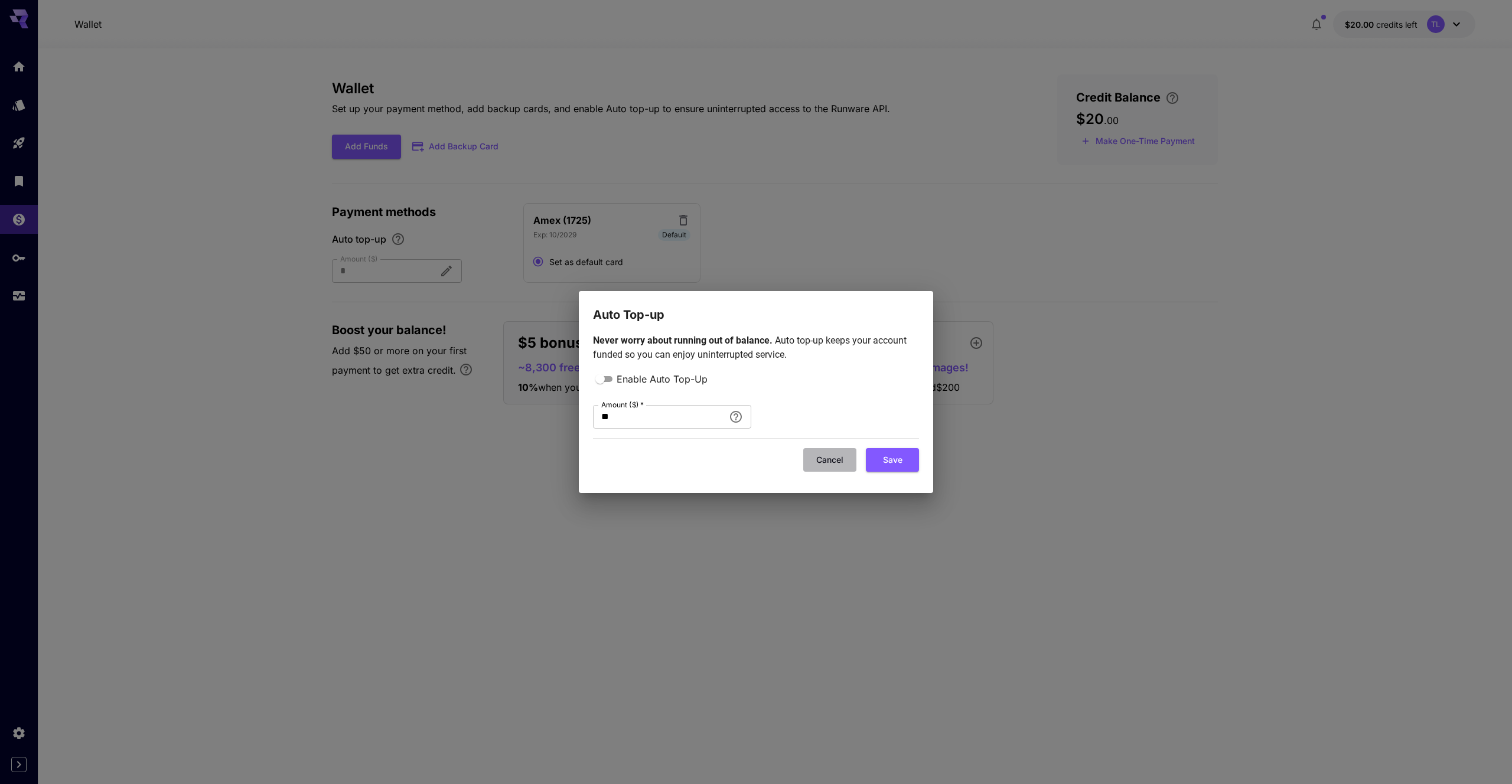
click at [821, 459] on button "Cancel" at bounding box center [830, 460] width 53 height 24
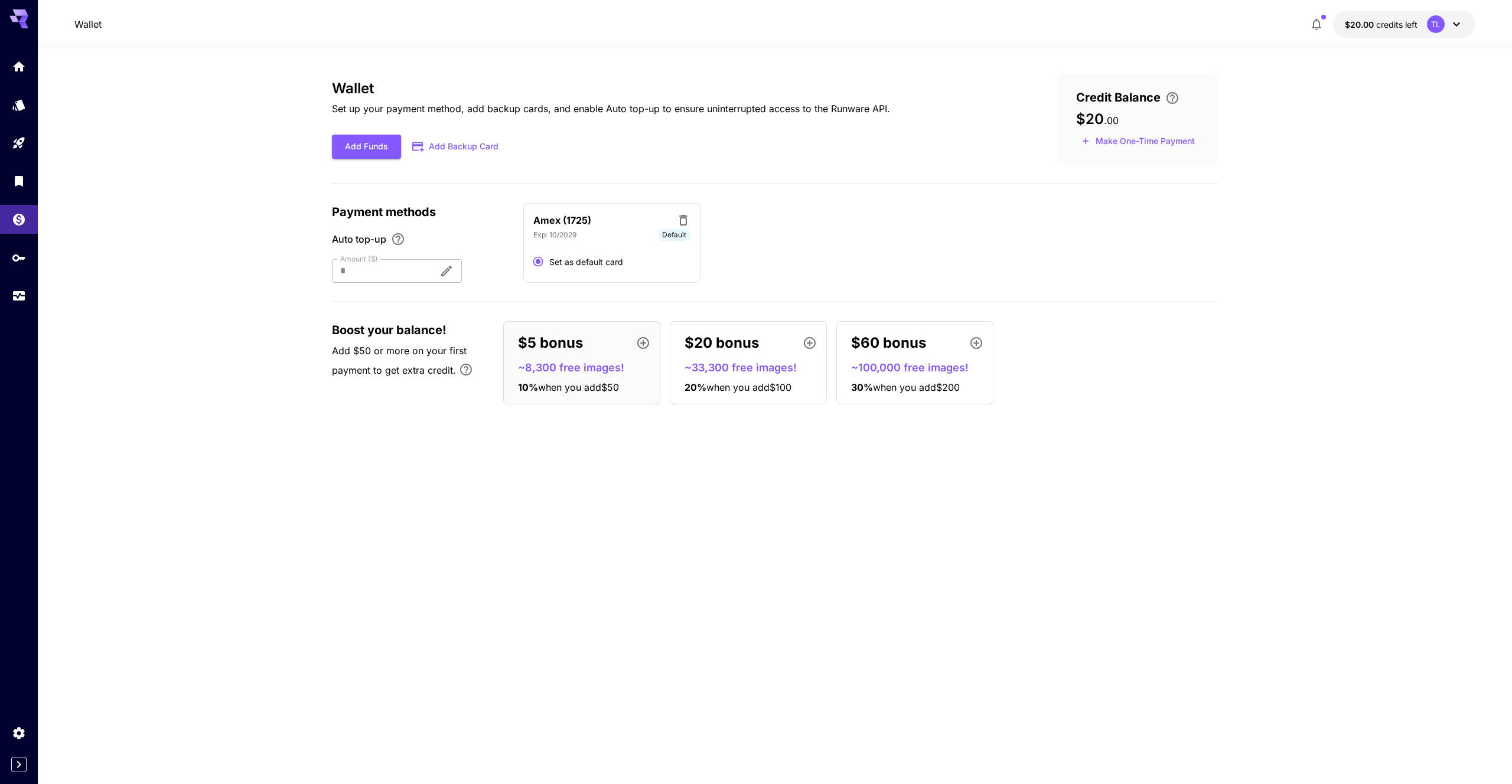
click at [683, 225] on icon at bounding box center [683, 220] width 8 height 10
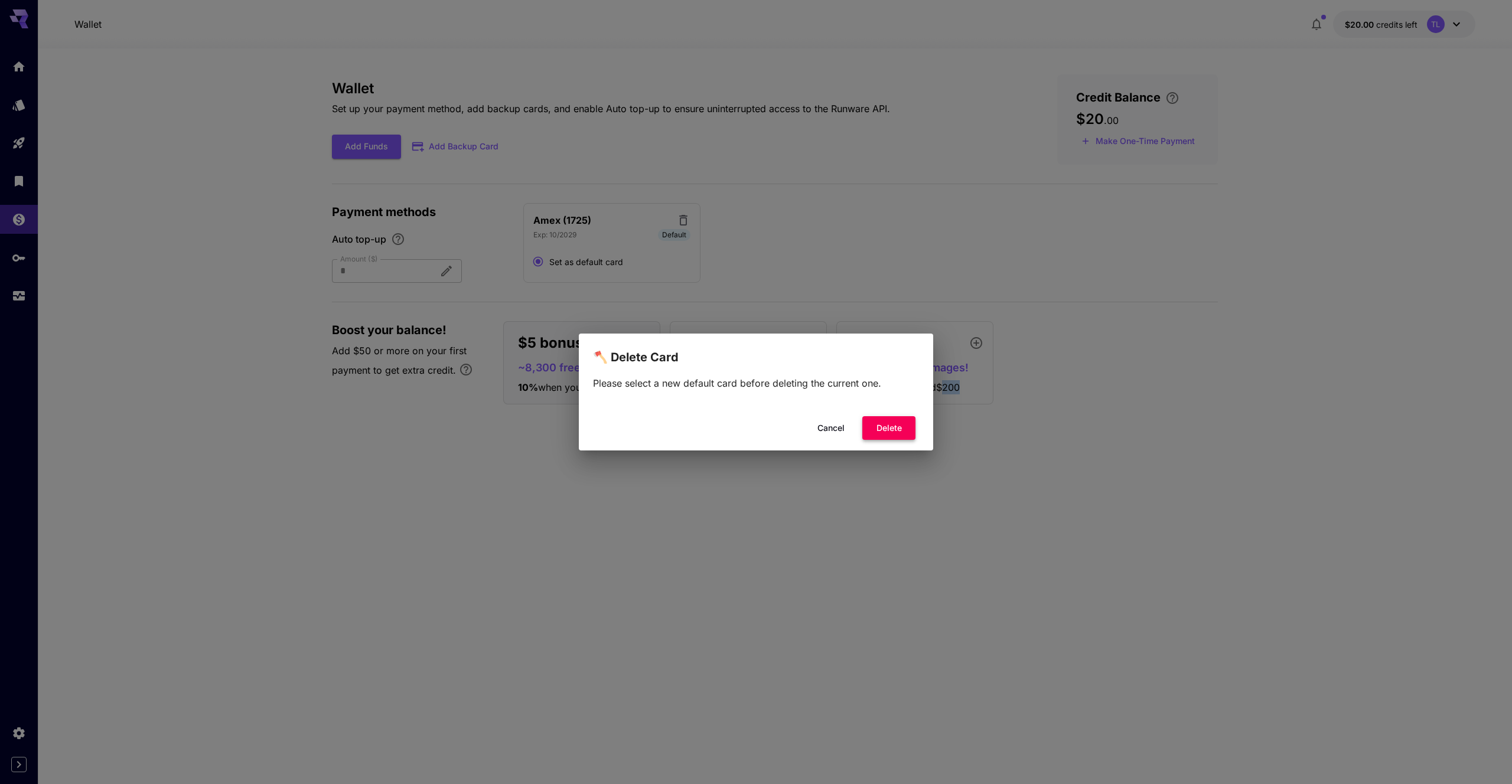
click at [903, 436] on button "Delete" at bounding box center [889, 428] width 53 height 24
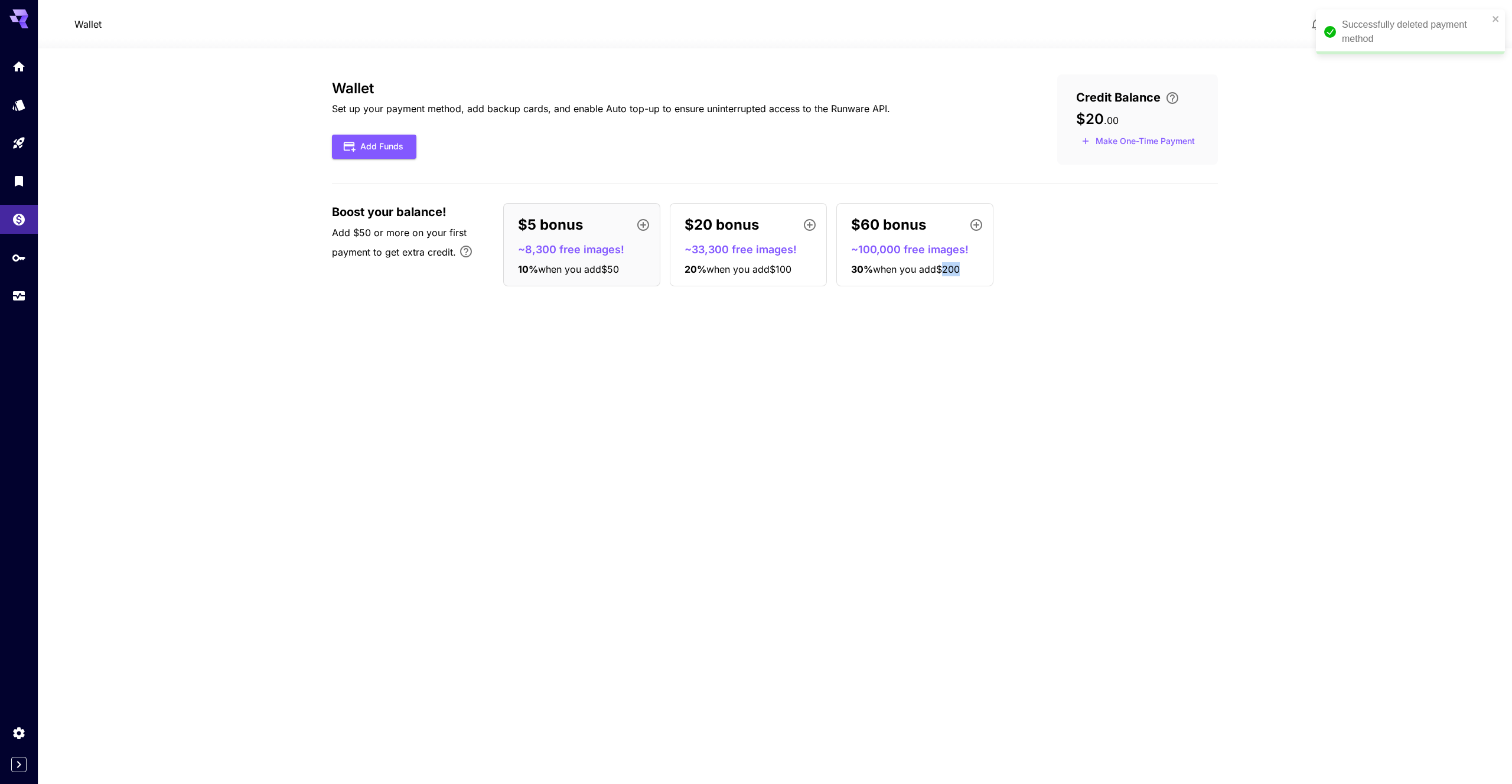
click at [1081, 573] on div "Wallet Set up your payment method, add backup cards, and enable Auto top-up to …" at bounding box center [775, 416] width 886 height 684
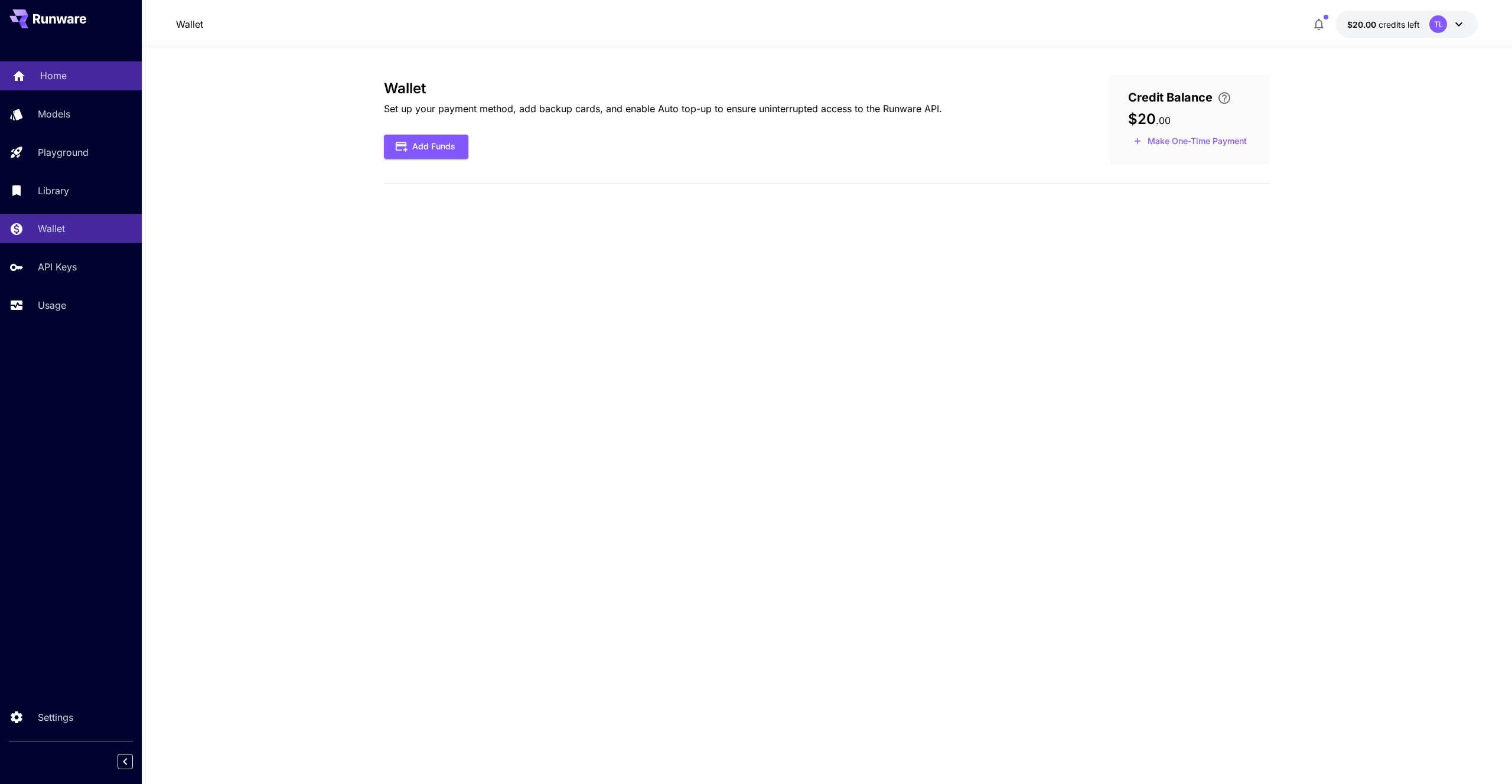
click at [41, 78] on p "Home" at bounding box center [53, 75] width 27 height 14
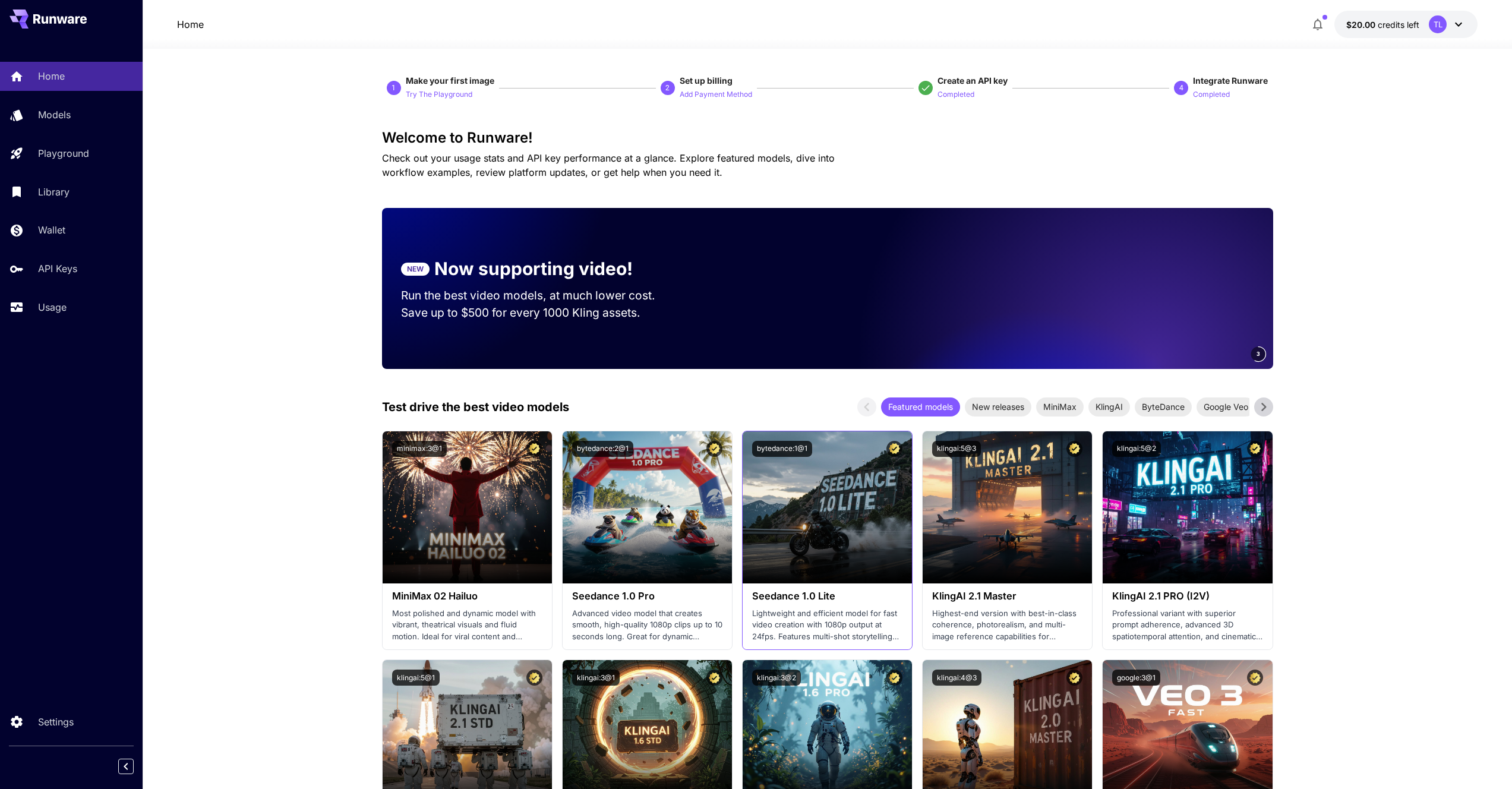
click at [811, 608] on p "Lightweight and efficient model for fast video creation with 1080p output at 24…" at bounding box center [827, 625] width 150 height 35
click at [816, 594] on h3 "Seedance 1.0 Lite" at bounding box center [827, 596] width 150 height 11
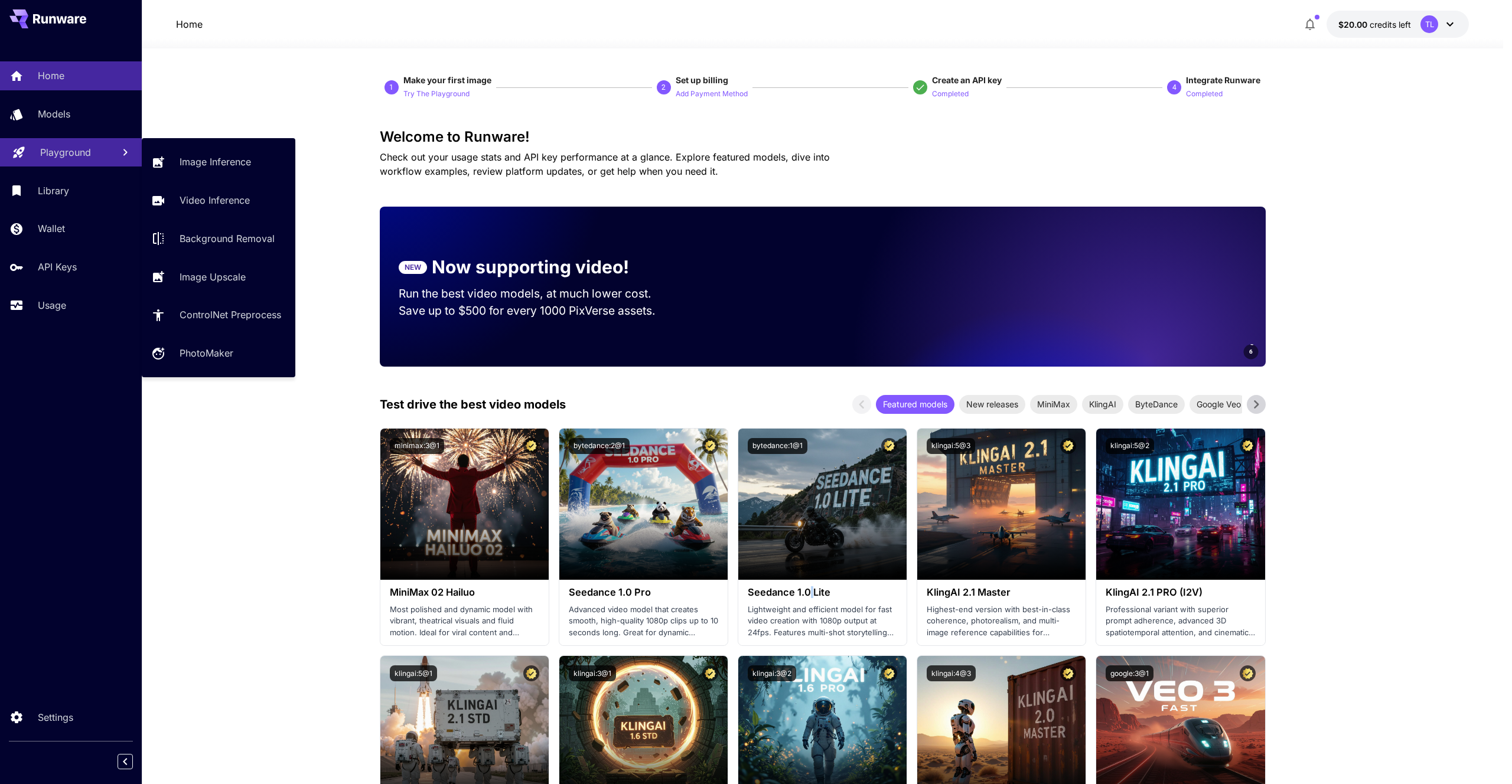
click at [73, 145] on p "Playground" at bounding box center [65, 152] width 51 height 14
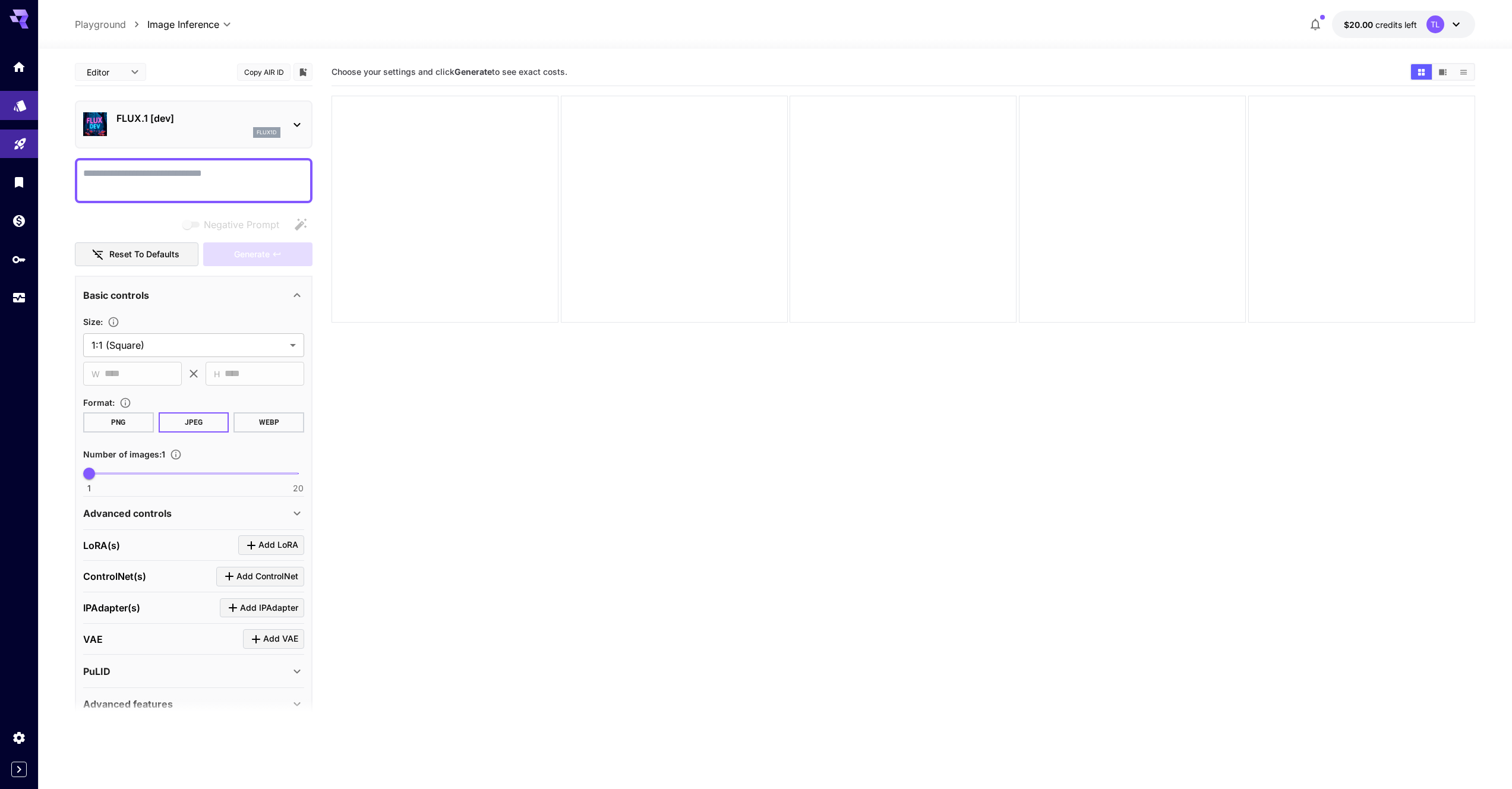
click at [20, 111] on link at bounding box center [19, 105] width 38 height 29
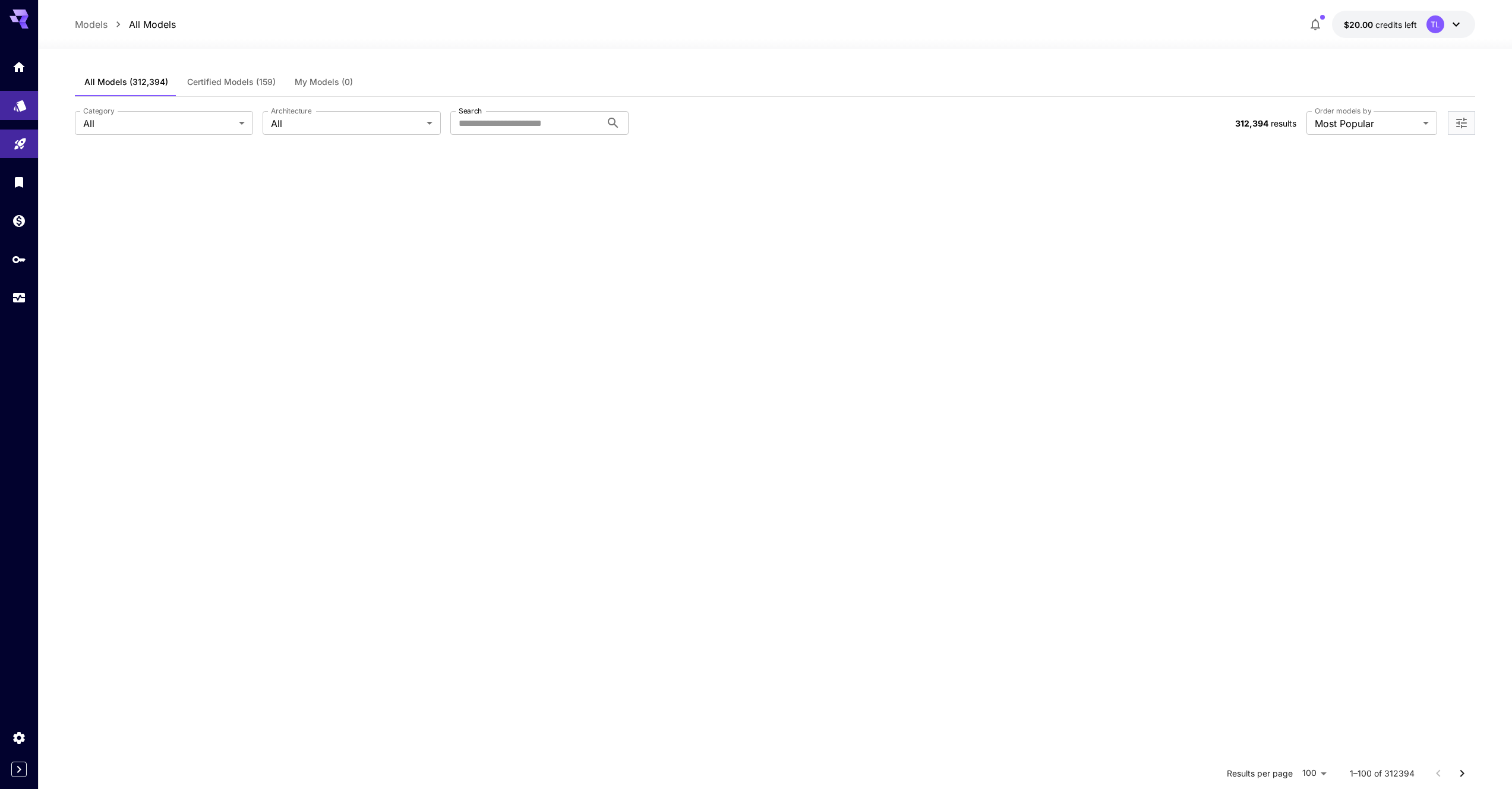
click at [20, 111] on link at bounding box center [19, 105] width 38 height 29
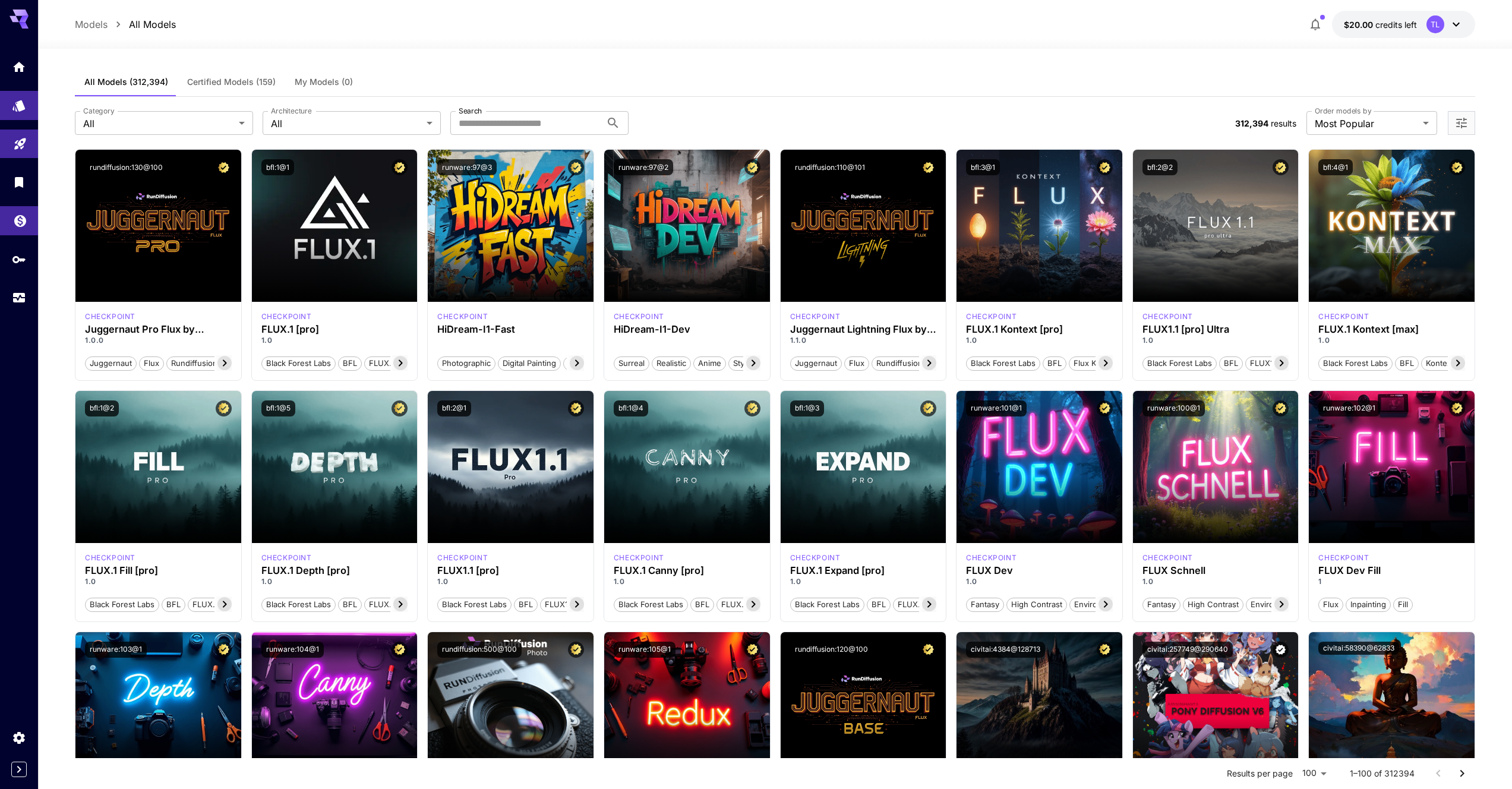
click at [19, 212] on link at bounding box center [19, 220] width 38 height 29
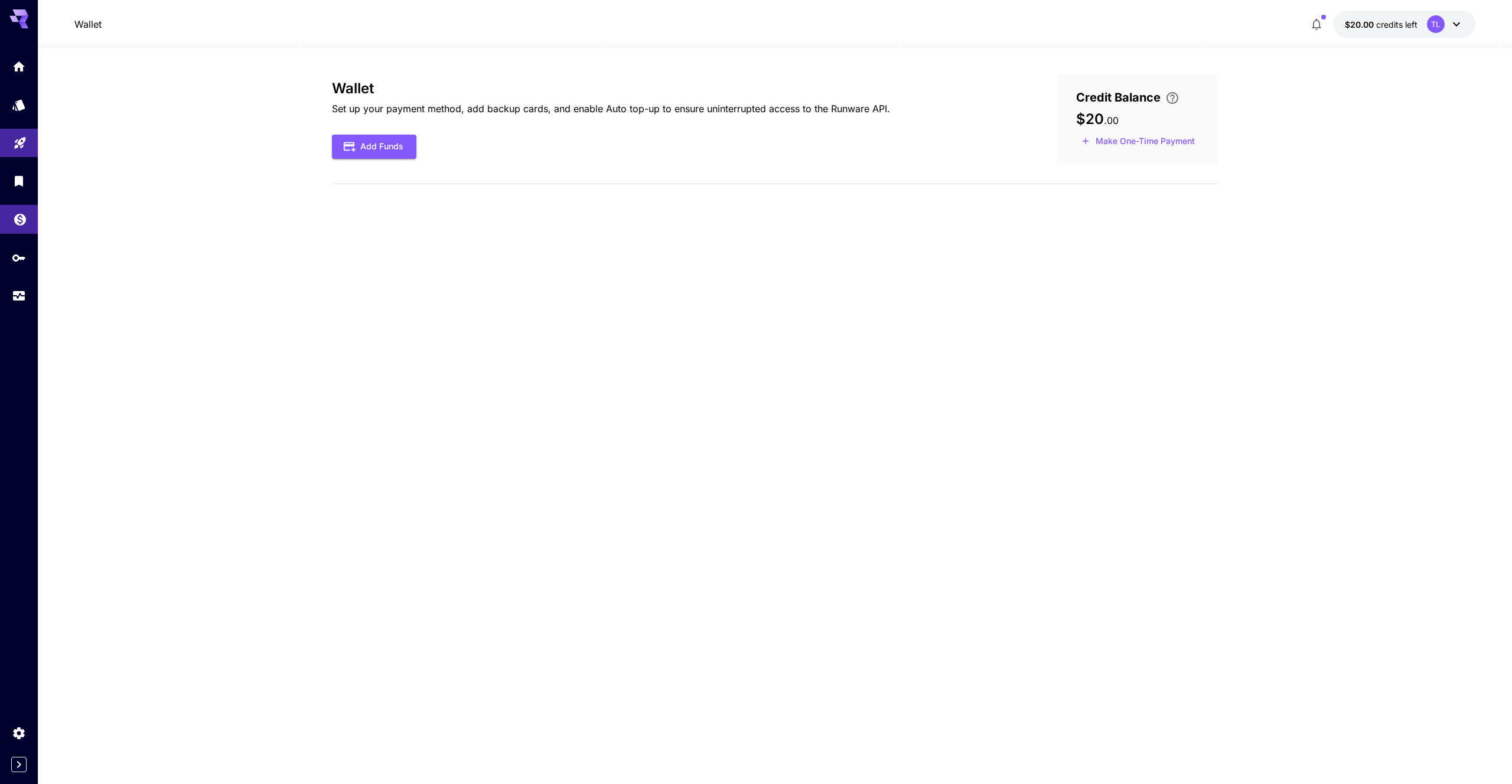
click at [18, 210] on link at bounding box center [18, 219] width 38 height 29
click at [20, 180] on icon "Library" at bounding box center [20, 179] width 8 height 10
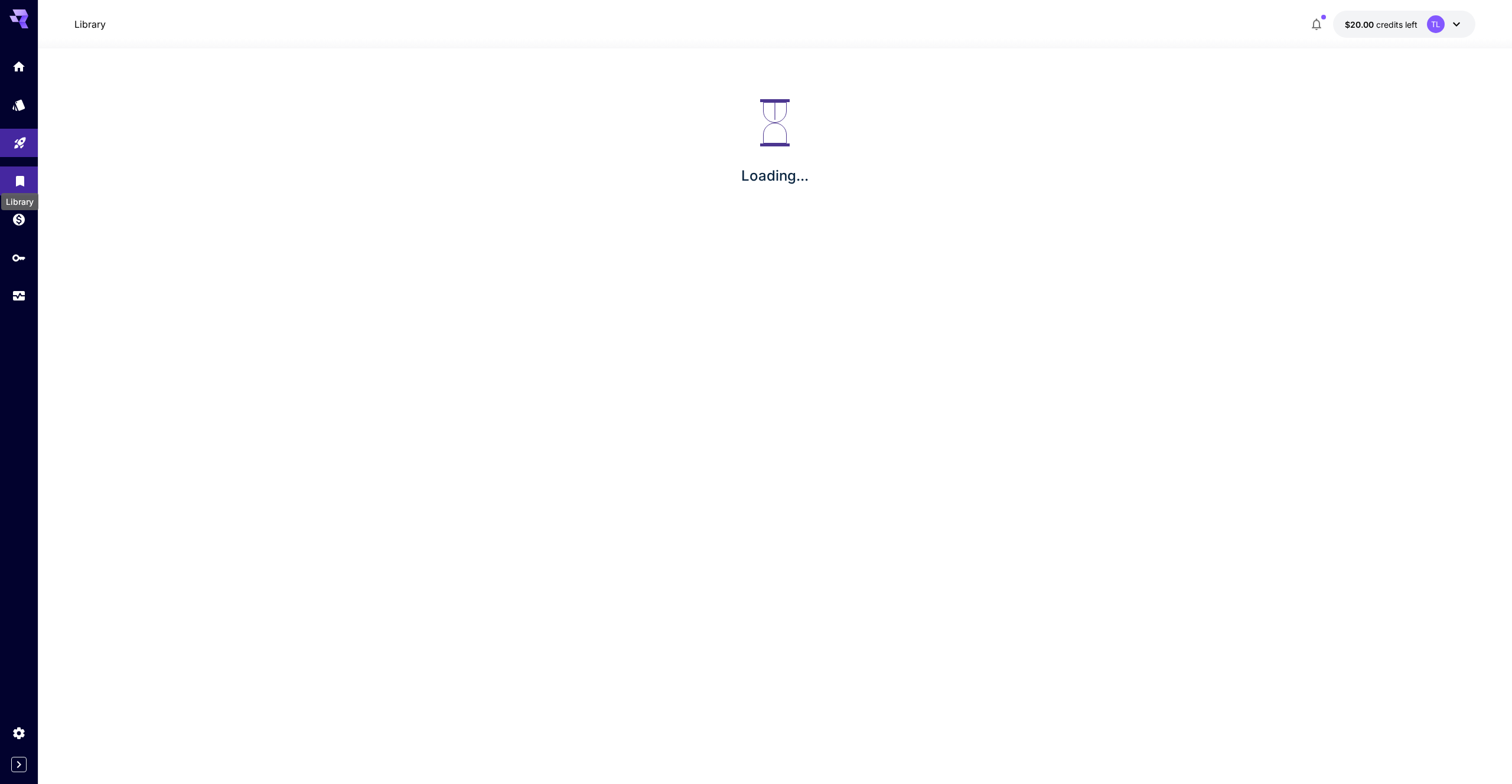
click at [20, 180] on icon "Library" at bounding box center [20, 181] width 8 height 10
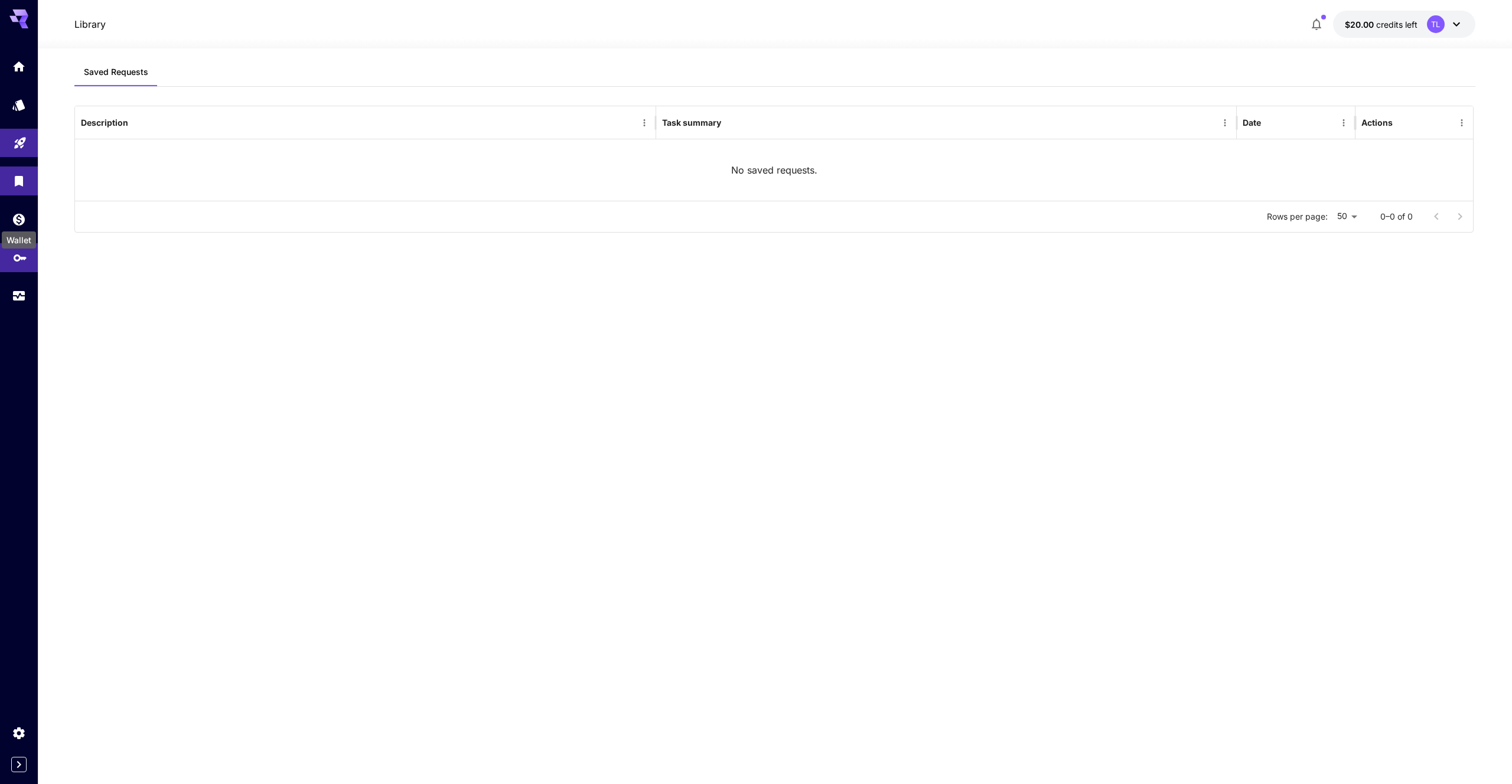
click at [21, 252] on icon "API Keys" at bounding box center [20, 254] width 14 height 14
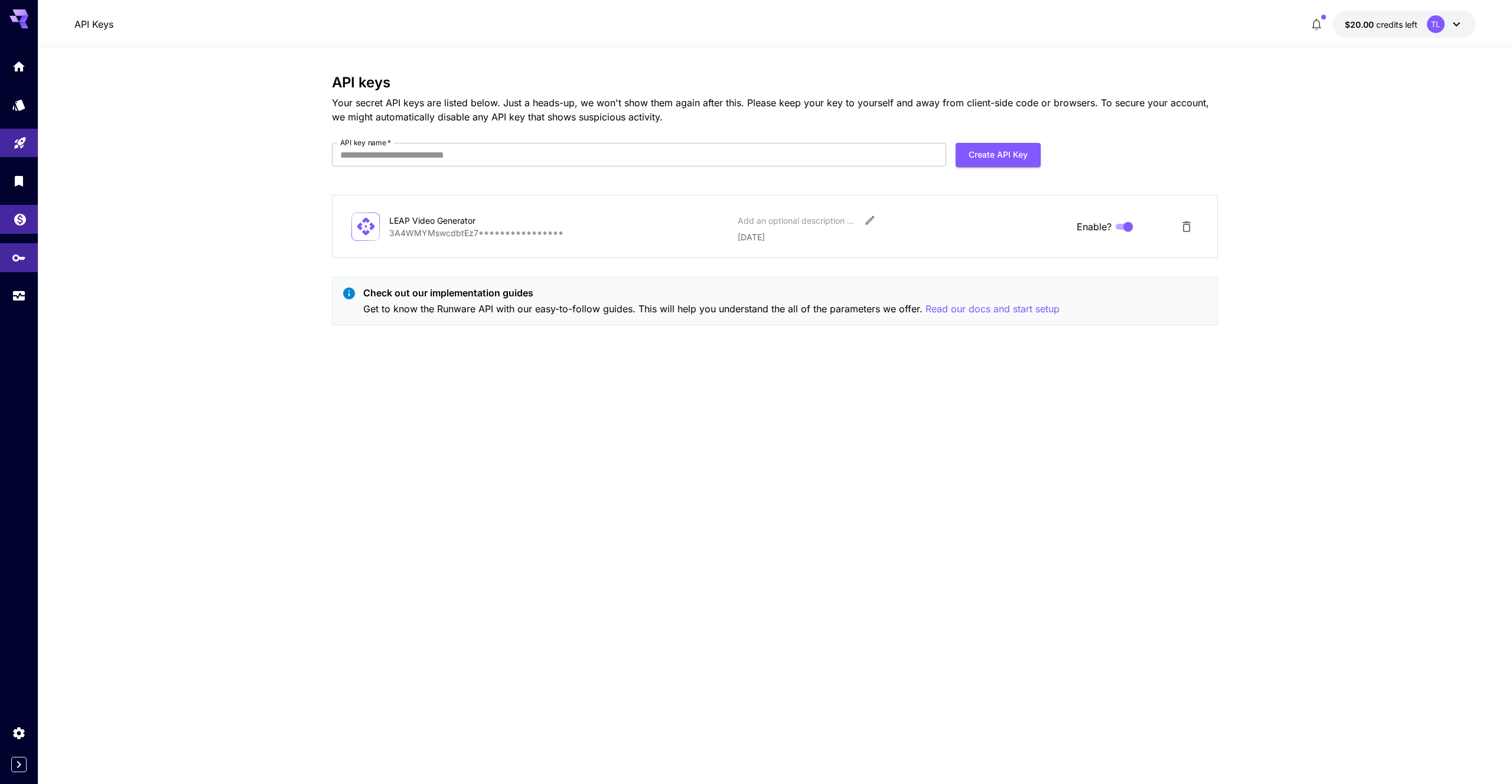
click at [19, 209] on link at bounding box center [18, 219] width 38 height 29
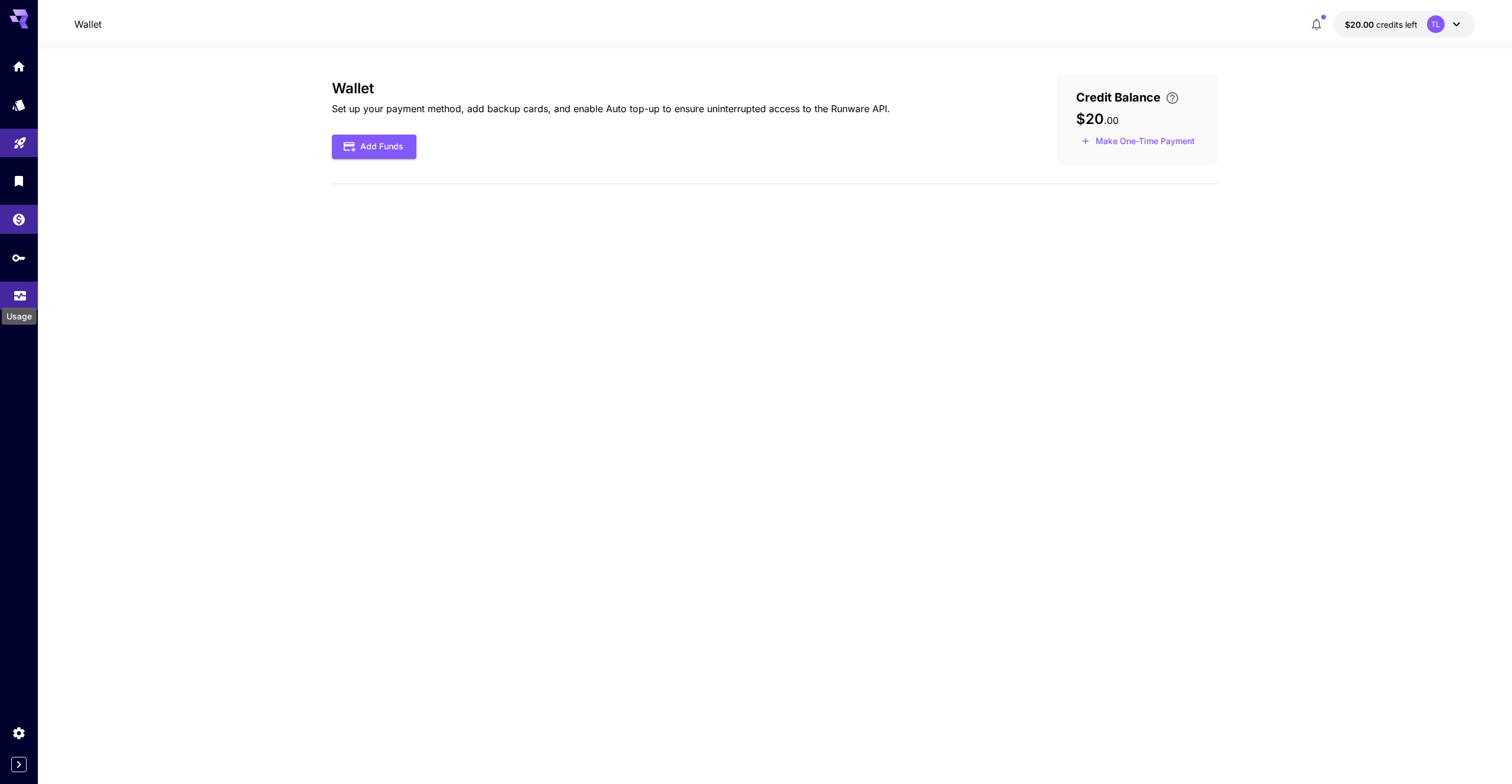
click at [22, 306] on div "Usage" at bounding box center [19, 312] width 37 height 27
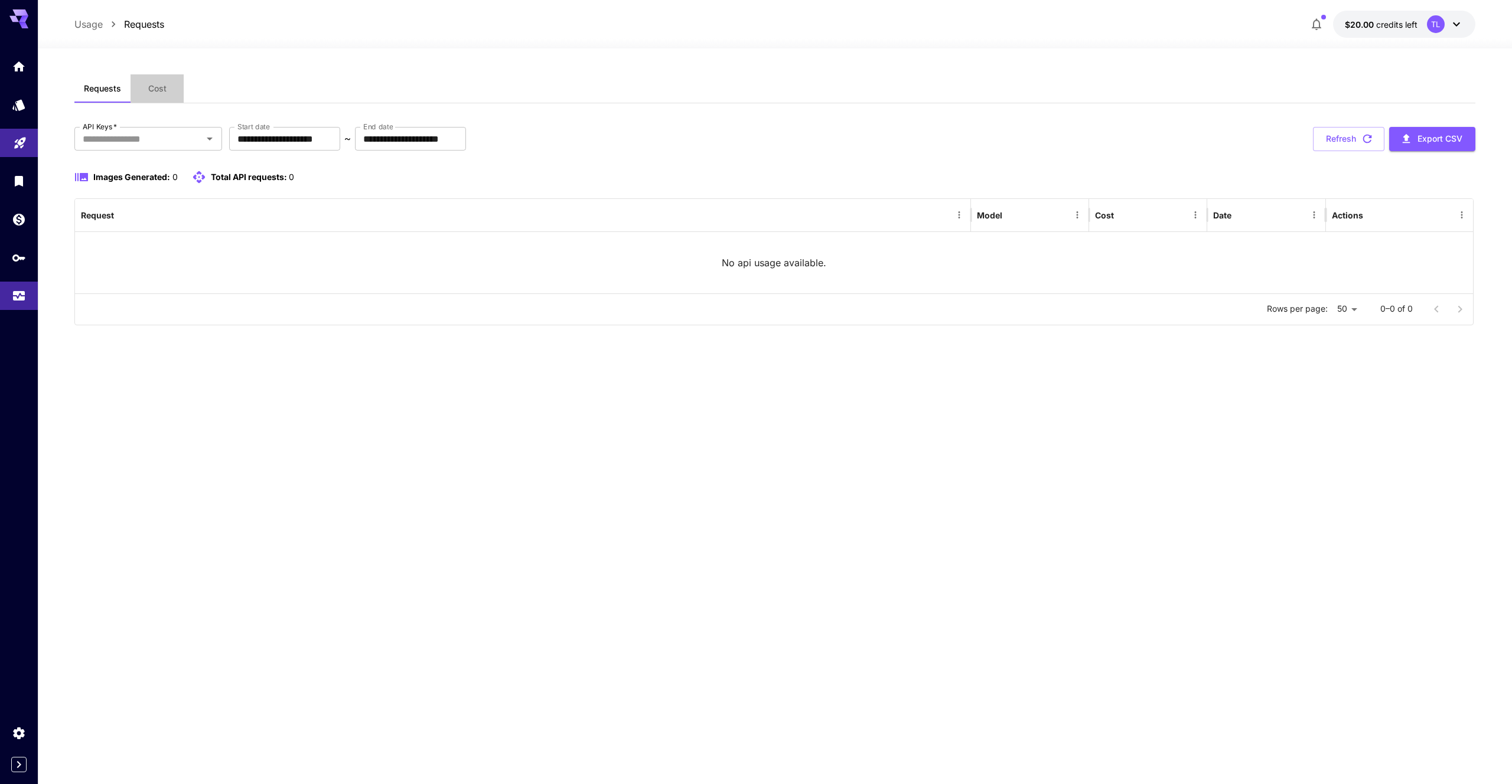
click at [161, 83] on span "Cost" at bounding box center [157, 89] width 18 height 10
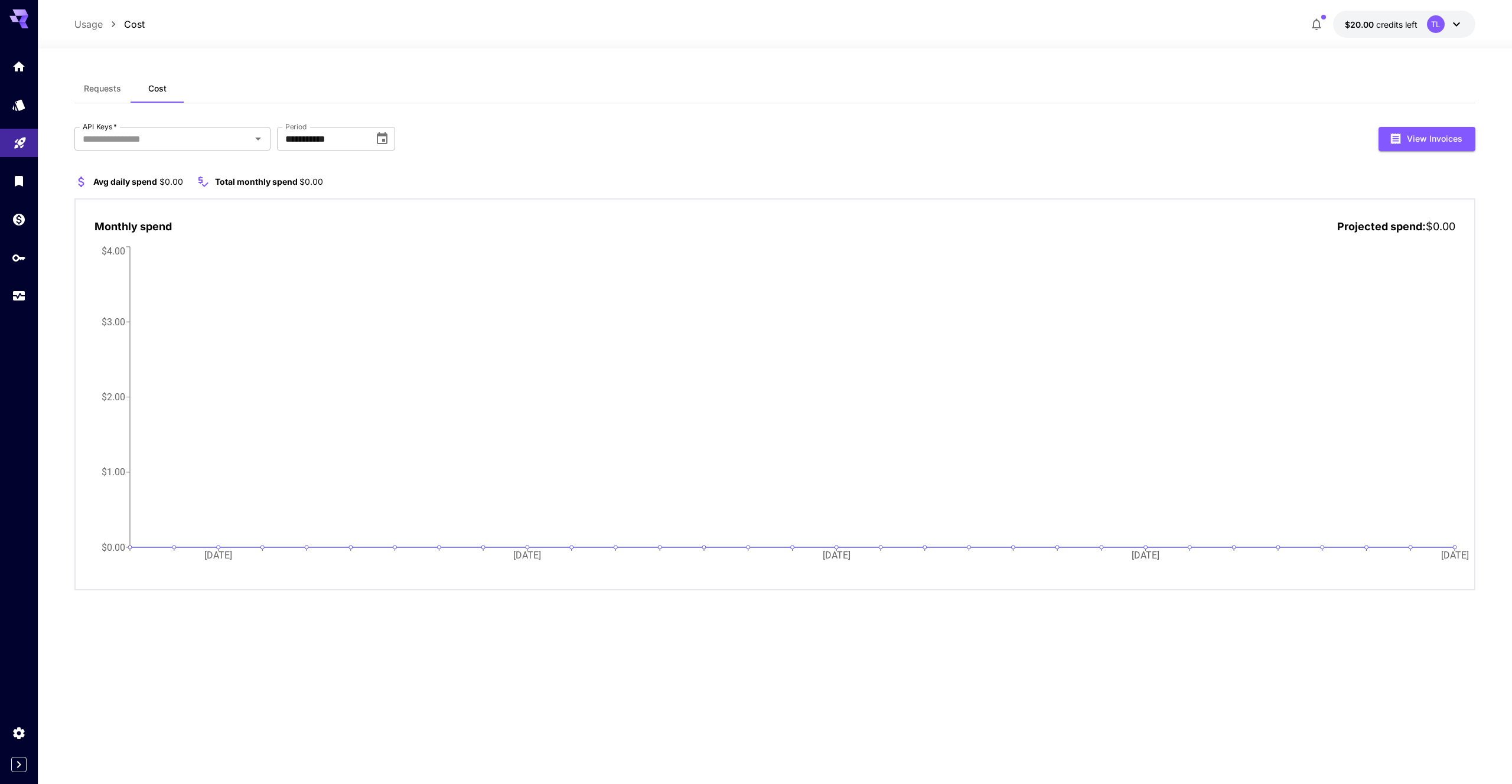
click at [120, 87] on span "Requests" at bounding box center [103, 89] width 37 height 10
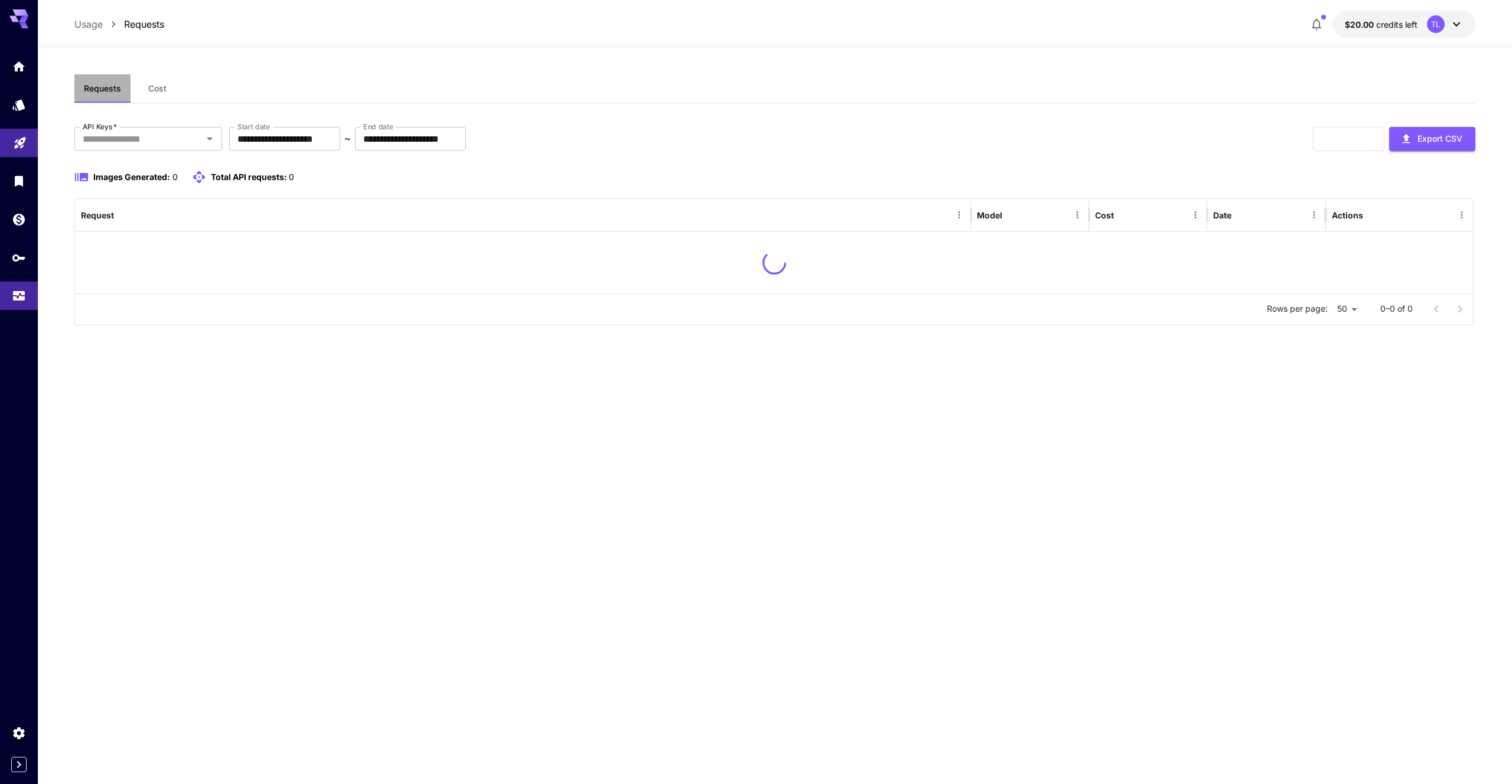
click at [120, 87] on span "Requests" at bounding box center [103, 89] width 37 height 10
click at [18, 261] on icon "API Keys" at bounding box center [20, 255] width 14 height 14
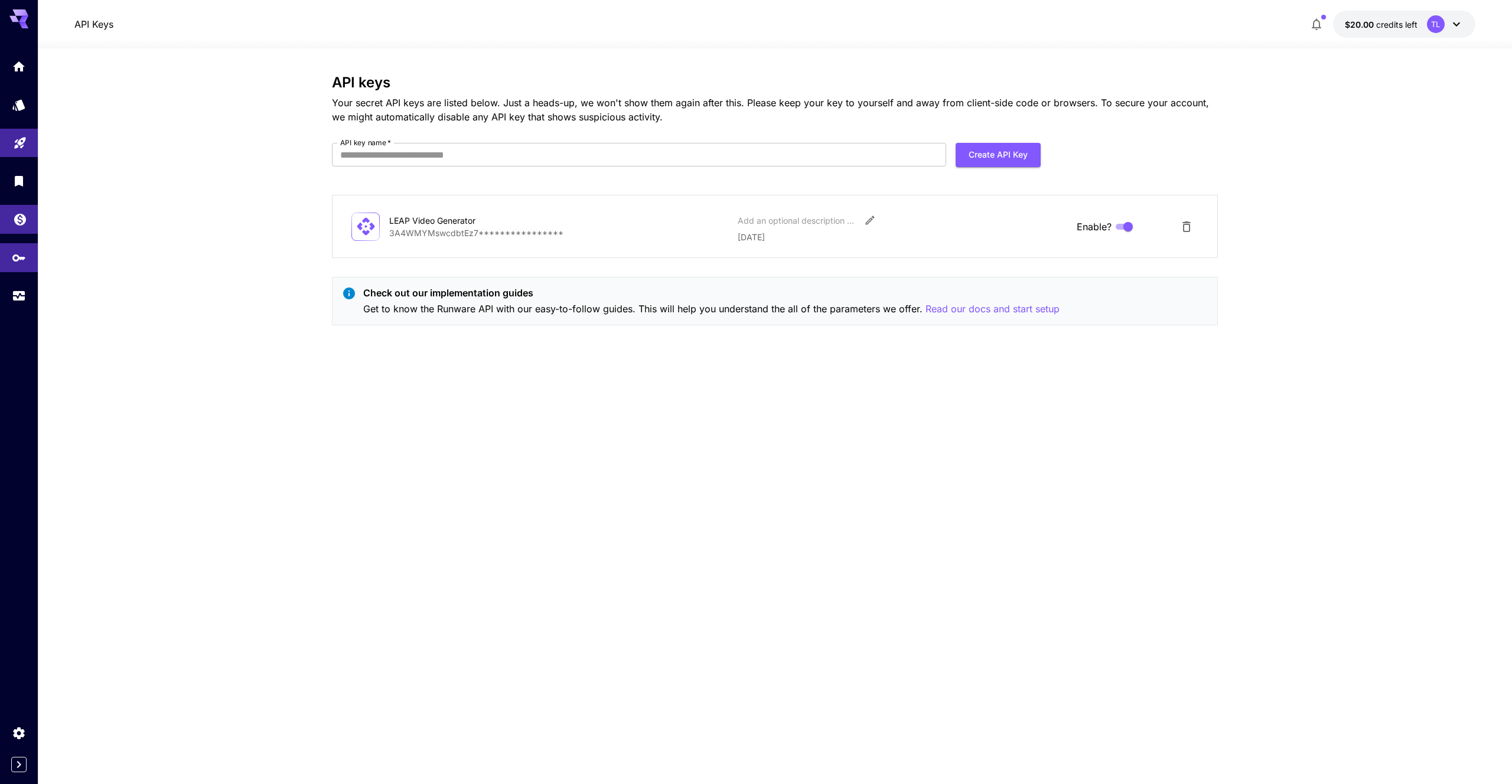
click at [27, 223] on icon "Wallet" at bounding box center [20, 216] width 14 height 14
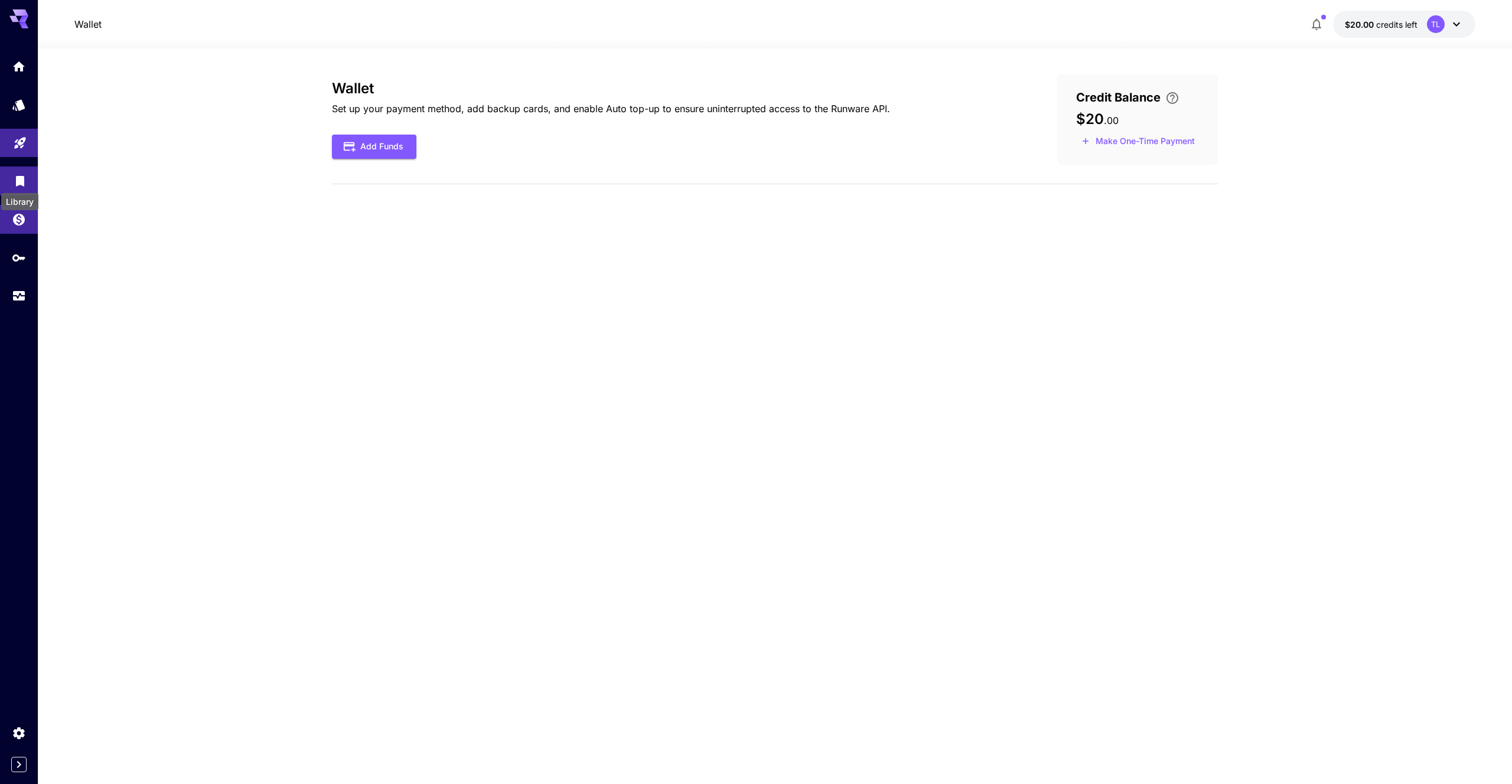
click at [20, 179] on icon "Library" at bounding box center [20, 178] width 8 height 10
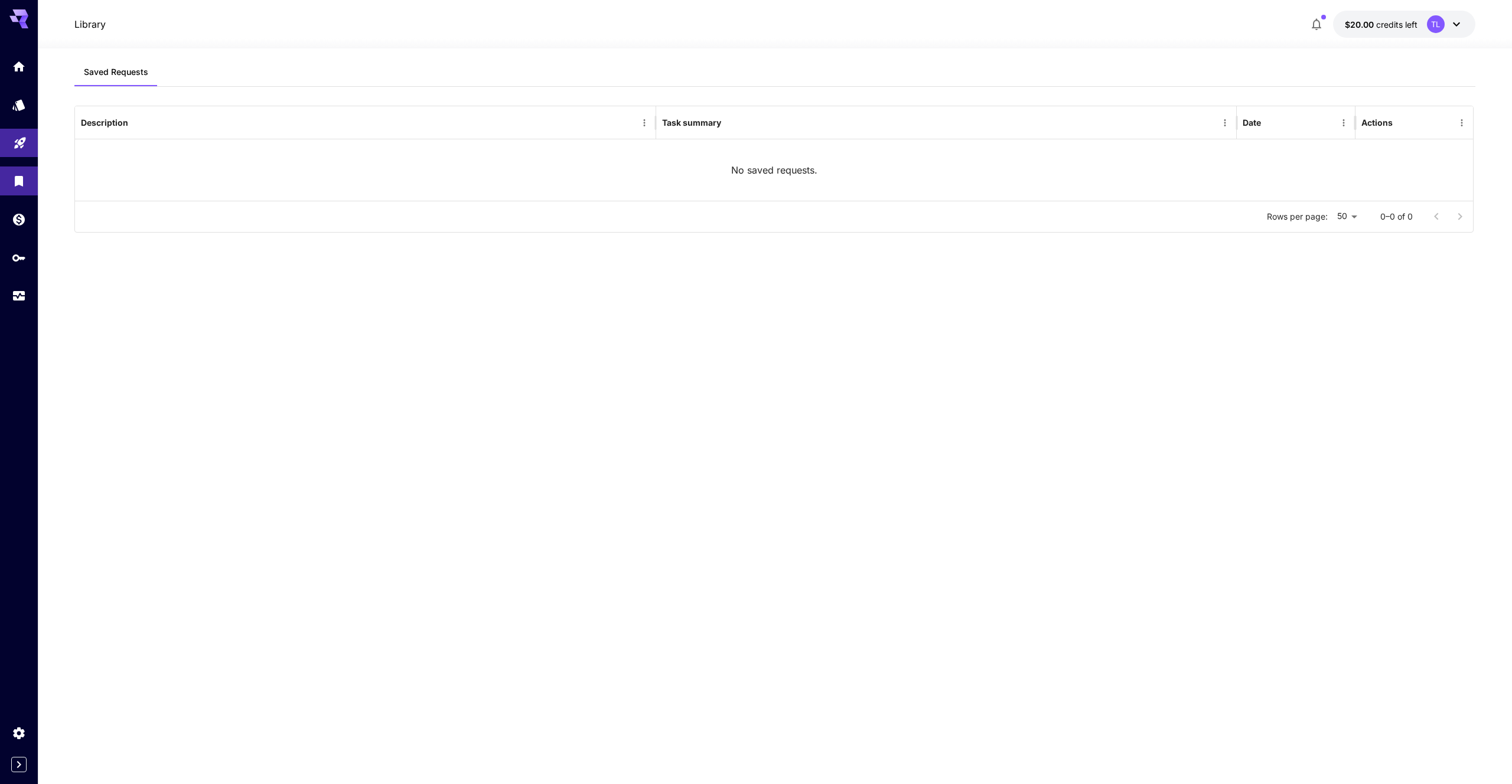
click at [28, 125] on div at bounding box center [18, 180] width 38 height 258
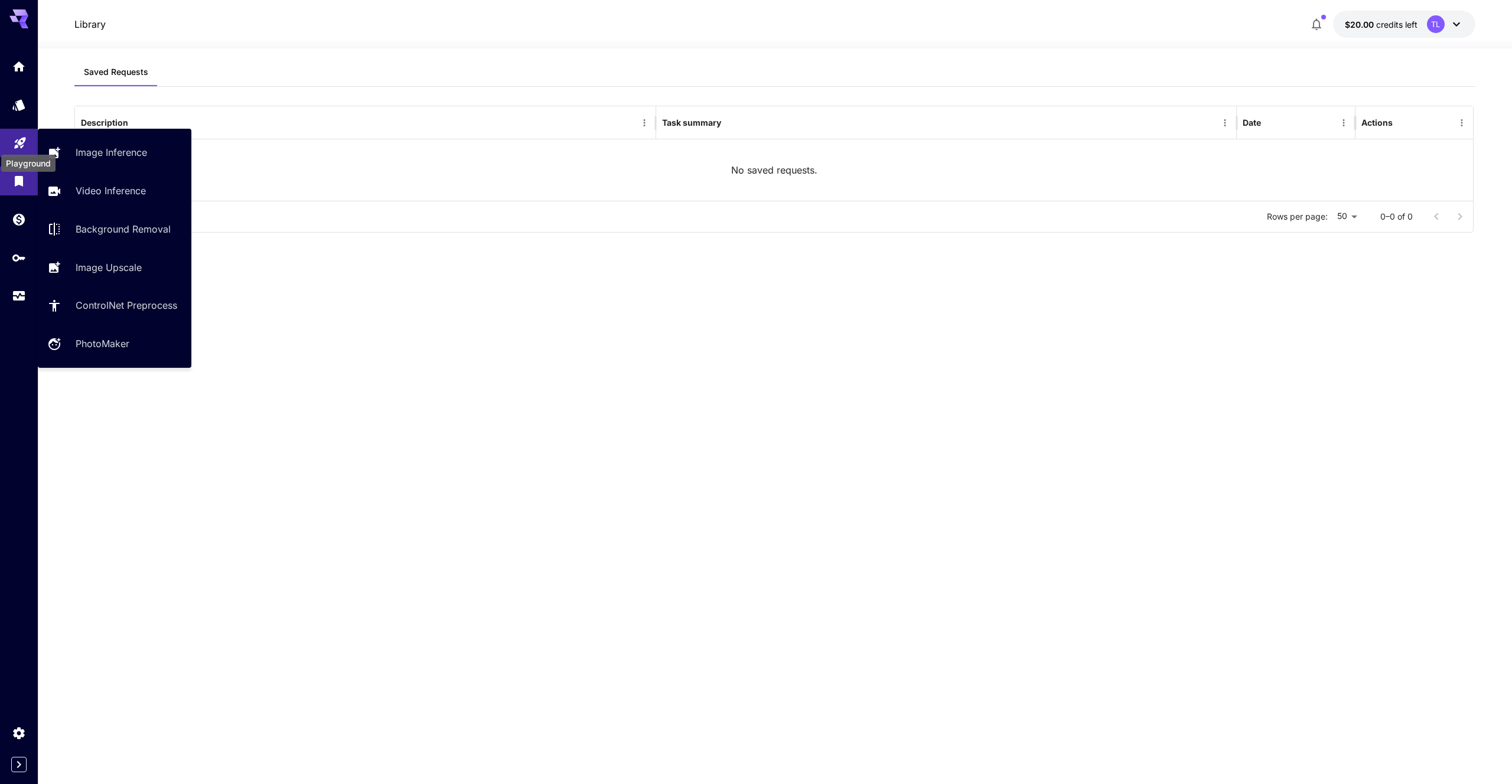
click at [16, 143] on icon "Playground" at bounding box center [19, 141] width 11 height 11
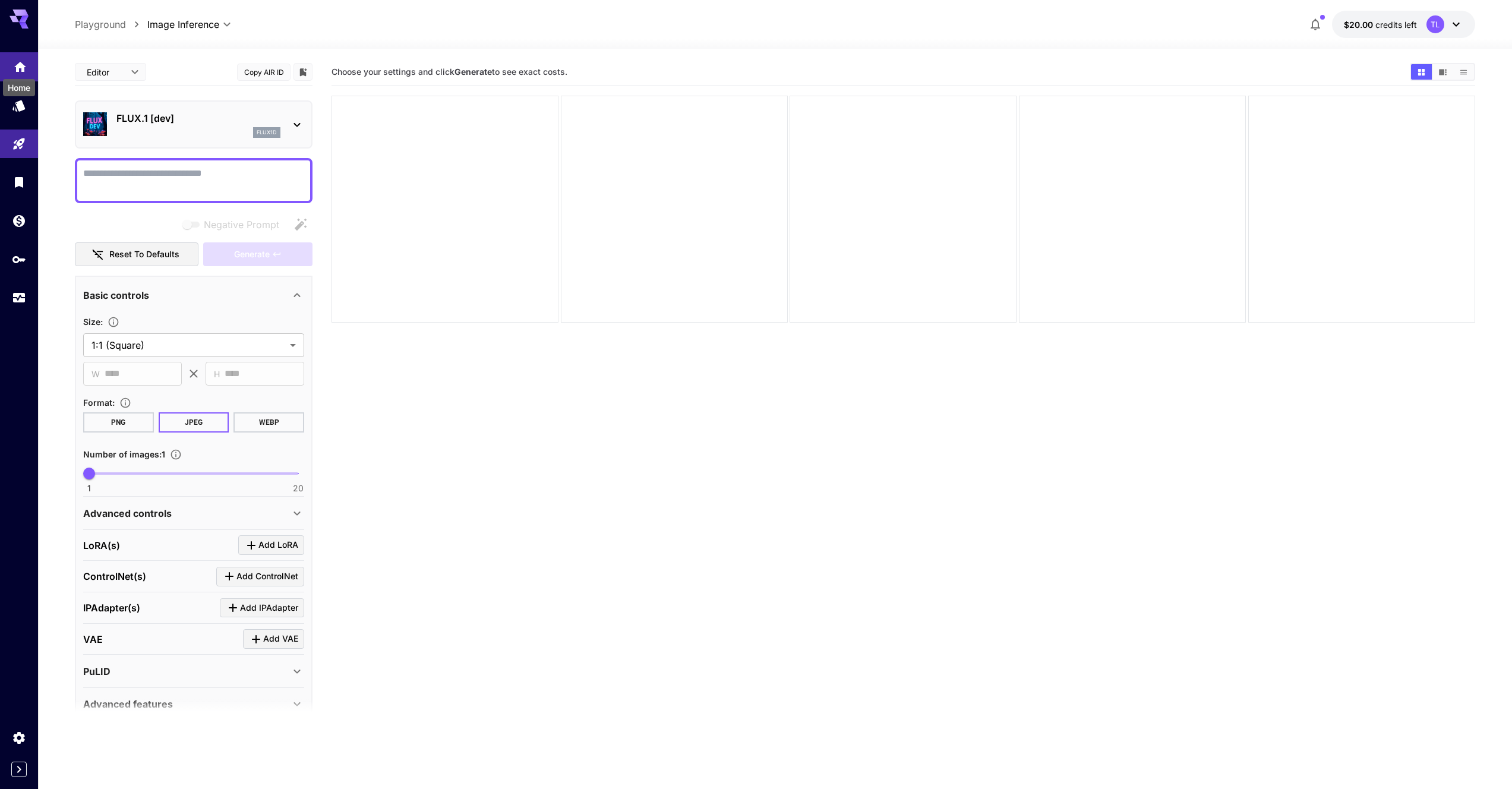
click at [19, 60] on icon "Home" at bounding box center [20, 63] width 14 height 14
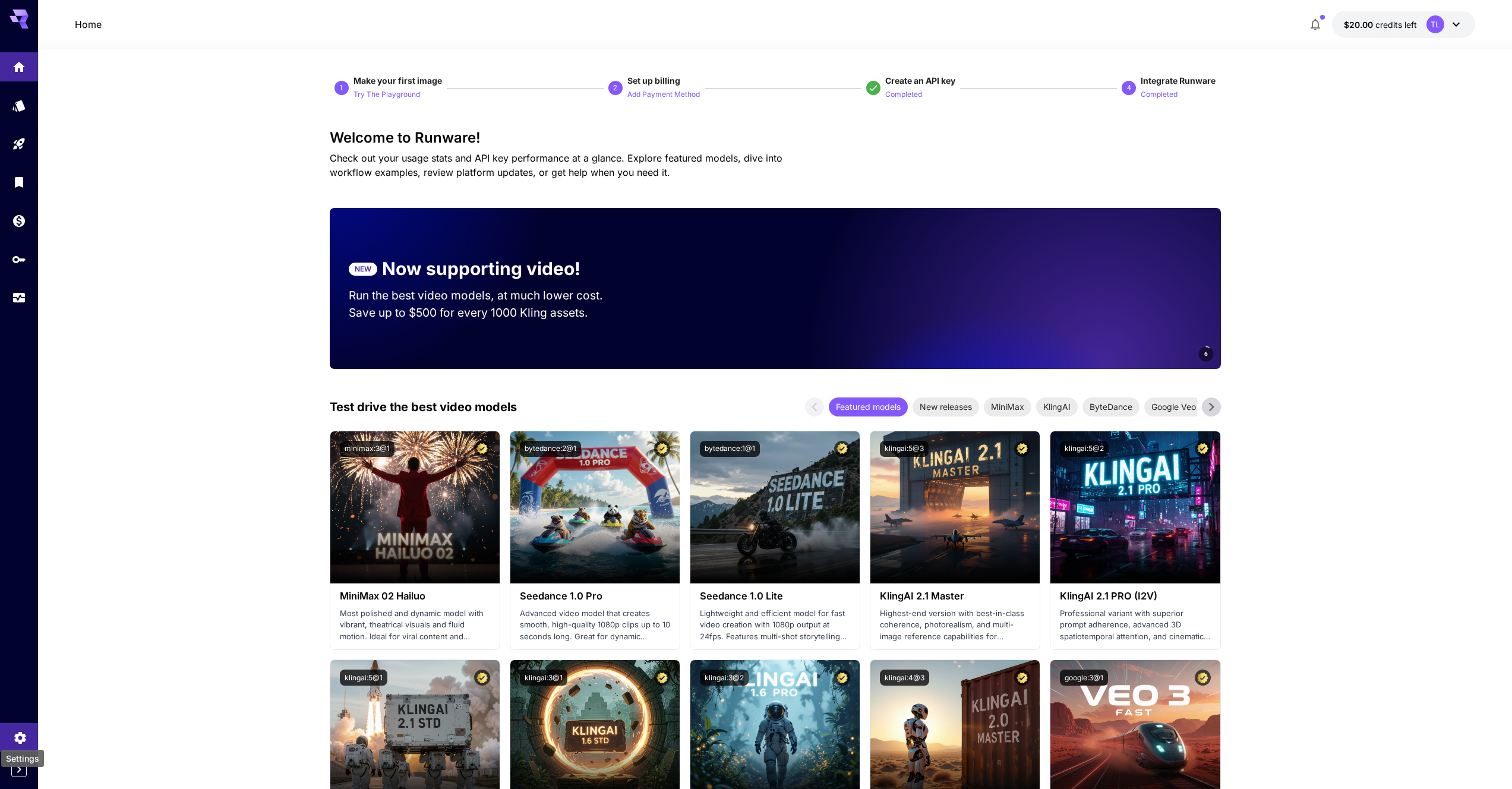
click at [19, 731] on icon "Settings" at bounding box center [19, 734] width 11 height 12
click at [19, 731] on icon "Settings" at bounding box center [19, 736] width 11 height 12
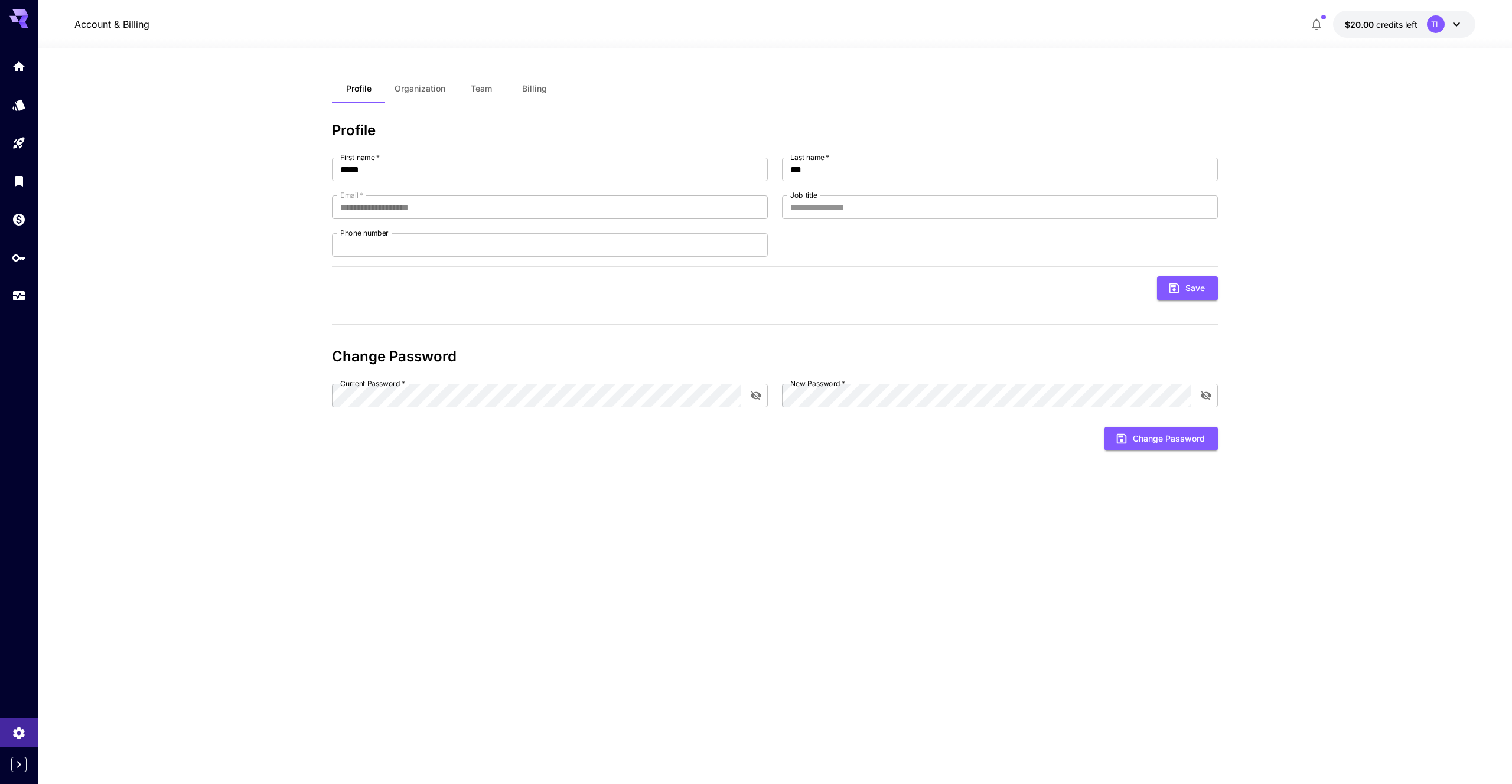
click at [435, 87] on span "Organization" at bounding box center [420, 89] width 51 height 10
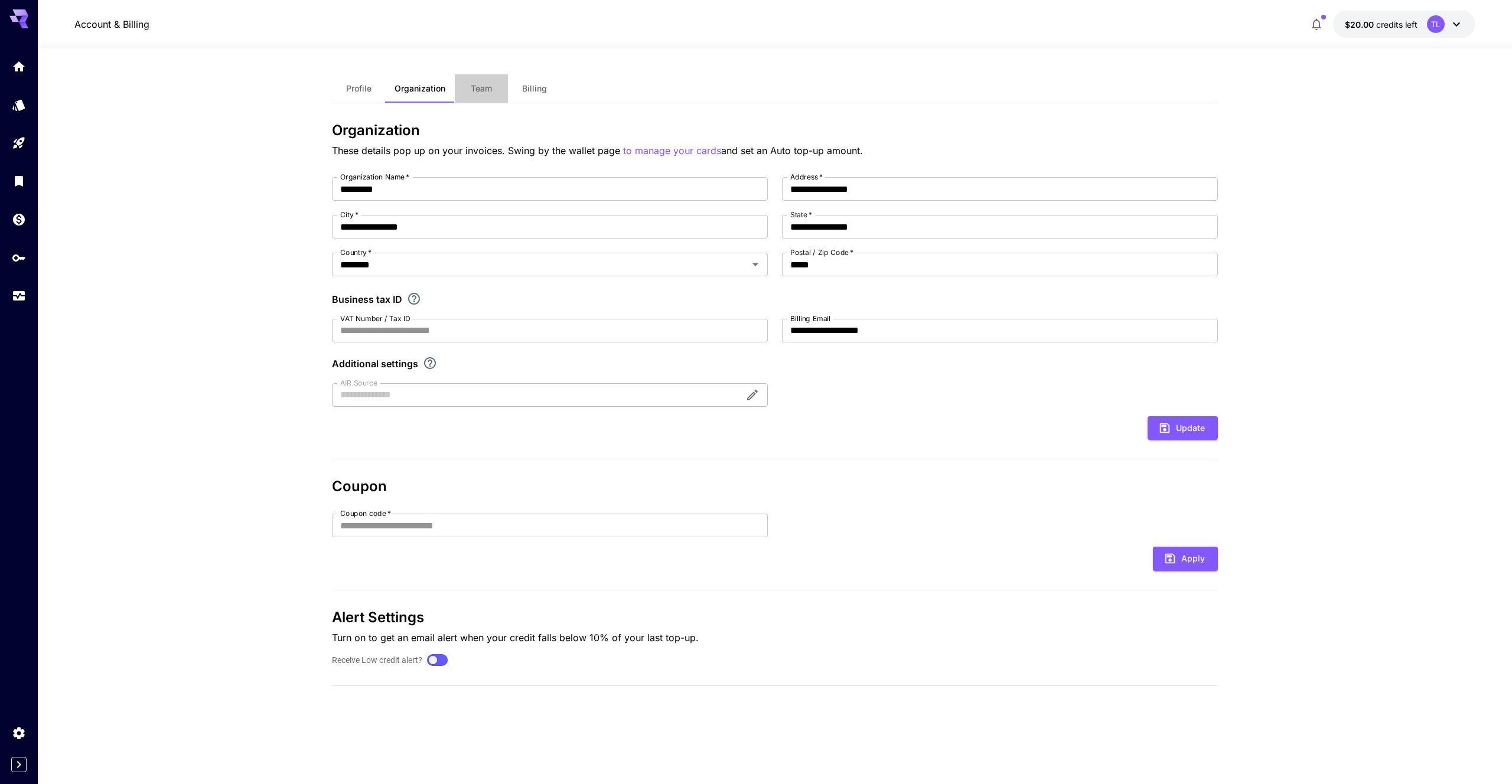
click at [482, 87] on span "Team" at bounding box center [481, 89] width 21 height 10
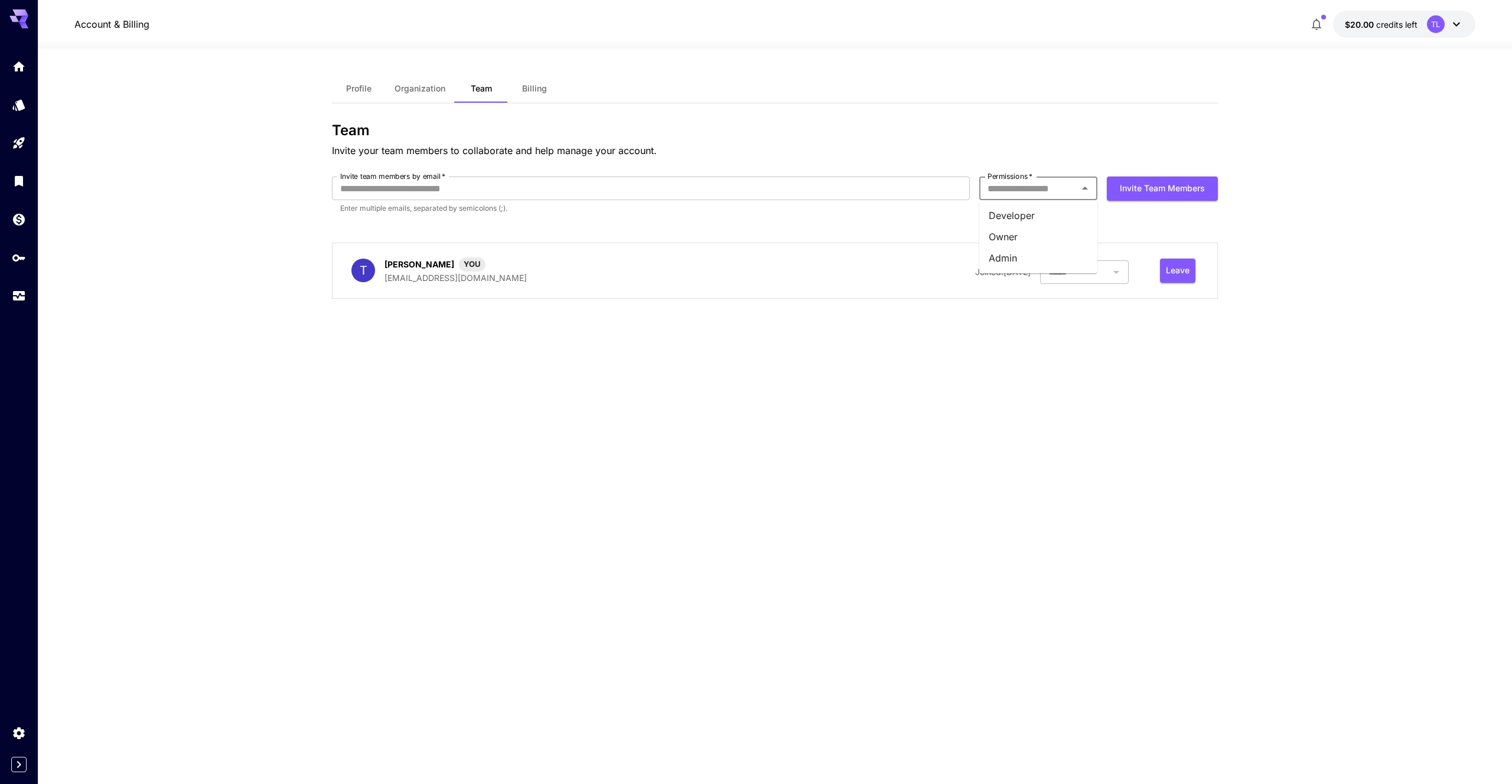
click at [1066, 191] on input "Permissions   *" at bounding box center [1029, 188] width 92 height 16
click at [816, 227] on div "Team Invite your team members to collaborate and help manage your account. Invi…" at bounding box center [775, 216] width 886 height 186
click at [1137, 196] on button "Invite team members" at bounding box center [1163, 188] width 111 height 24
click at [855, 225] on div "Team Invite your team members to collaborate and help manage your account. Invi…" at bounding box center [775, 216] width 886 height 186
click at [406, 90] on span "Organization" at bounding box center [420, 89] width 51 height 10
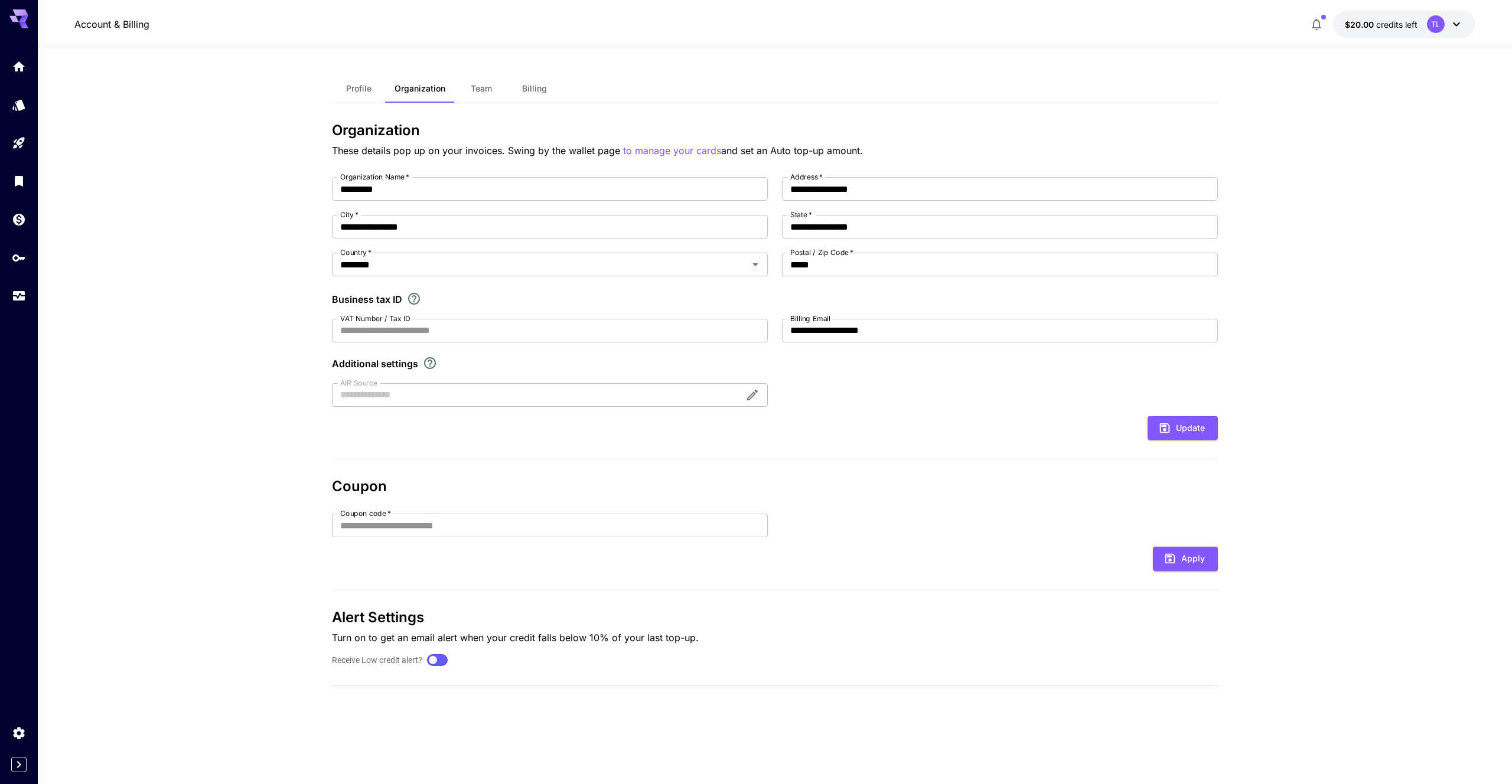
drag, startPoint x: 344, startPoint y: 102, endPoint x: 338, endPoint y: 104, distance: 6.3
click at [343, 102] on button "Profile" at bounding box center [358, 89] width 53 height 28
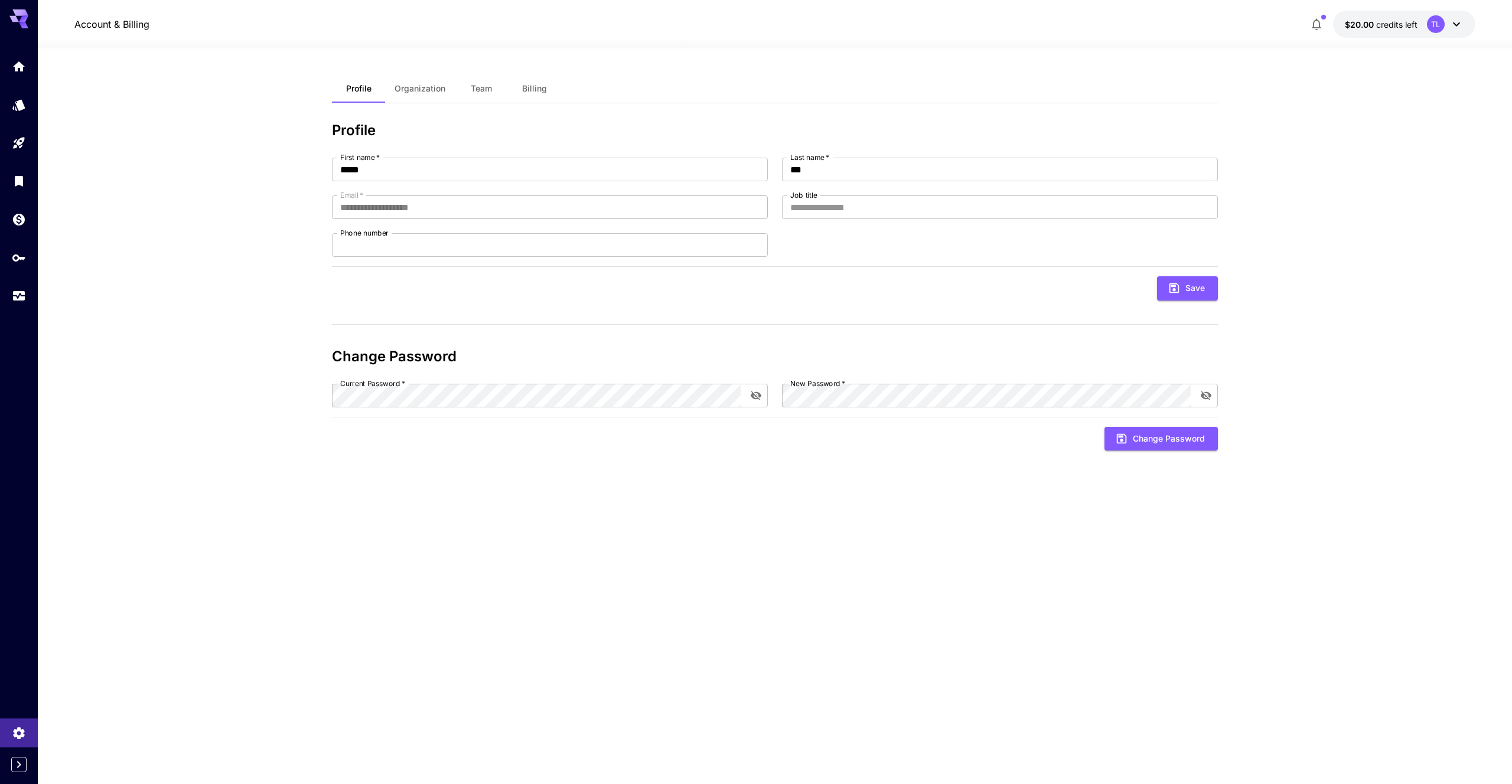
click at [498, 105] on div "**********" at bounding box center [775, 416] width 886 height 684
click at [493, 95] on button "Team" at bounding box center [482, 89] width 53 height 28
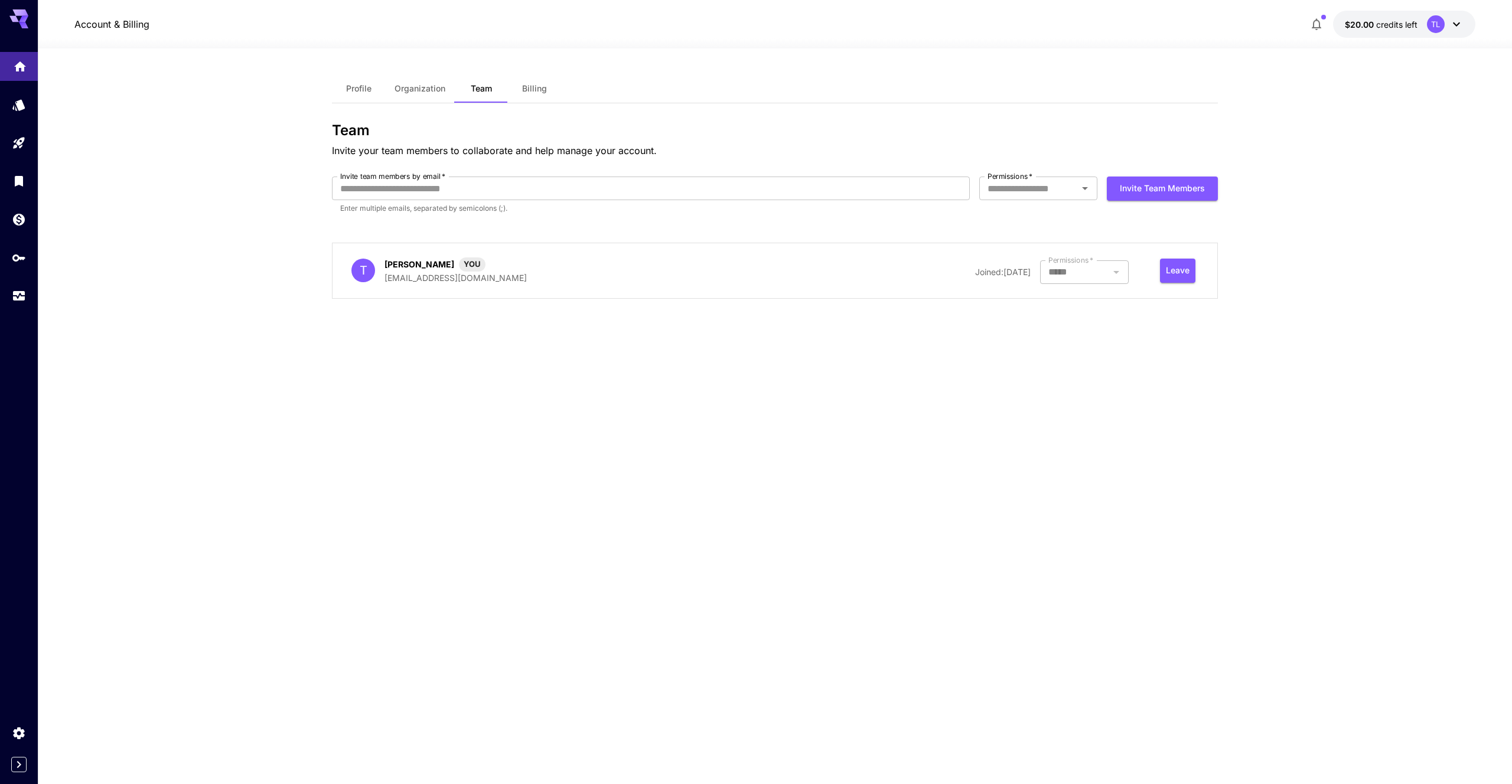
click at [11, 67] on link at bounding box center [18, 66] width 38 height 29
